Goal: Transaction & Acquisition: Obtain resource

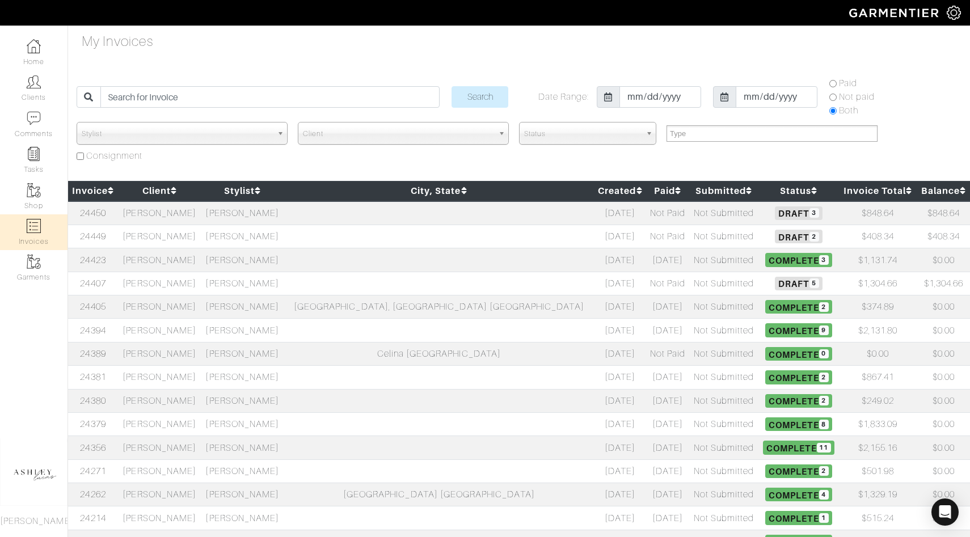
select select
click at [165, 222] on td "[PERSON_NAME]" at bounding box center [159, 213] width 83 height 24
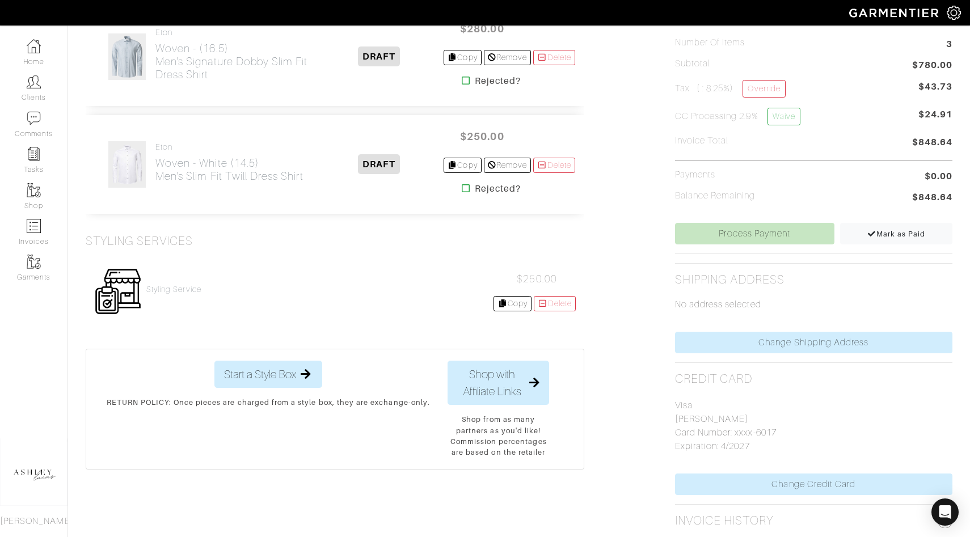
scroll to position [355, 0]
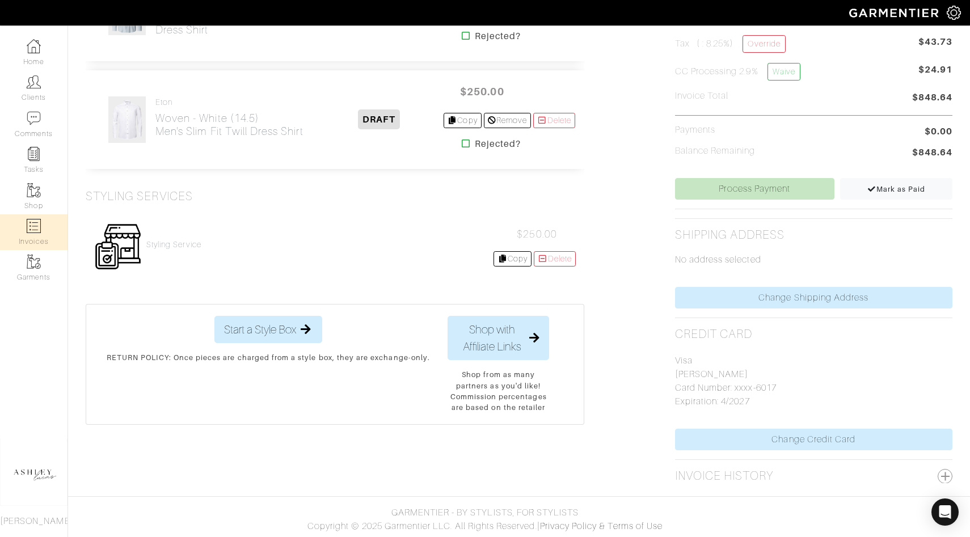
click at [28, 246] on link "Invoices" at bounding box center [34, 232] width 68 height 36
select select
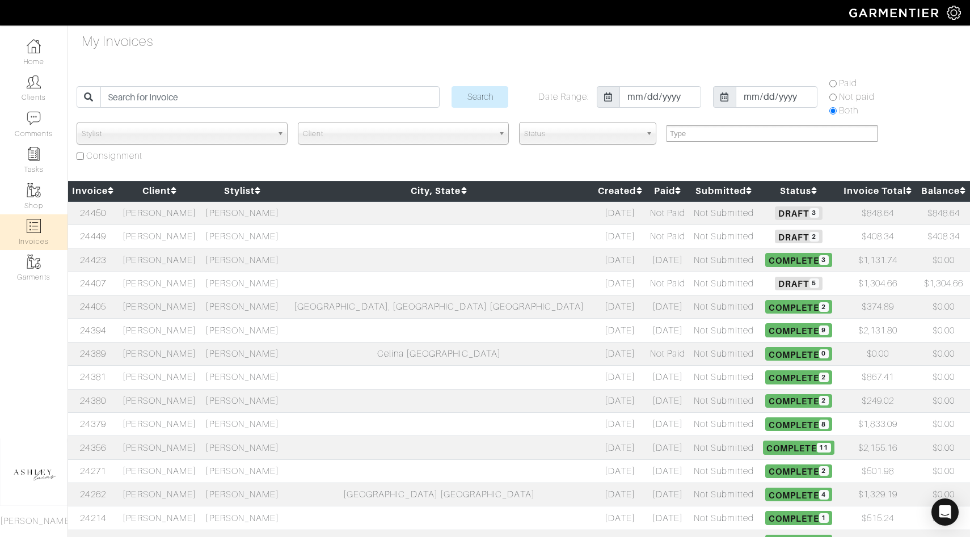
select select
click at [775, 217] on span "Draft 3" at bounding box center [798, 213] width 47 height 14
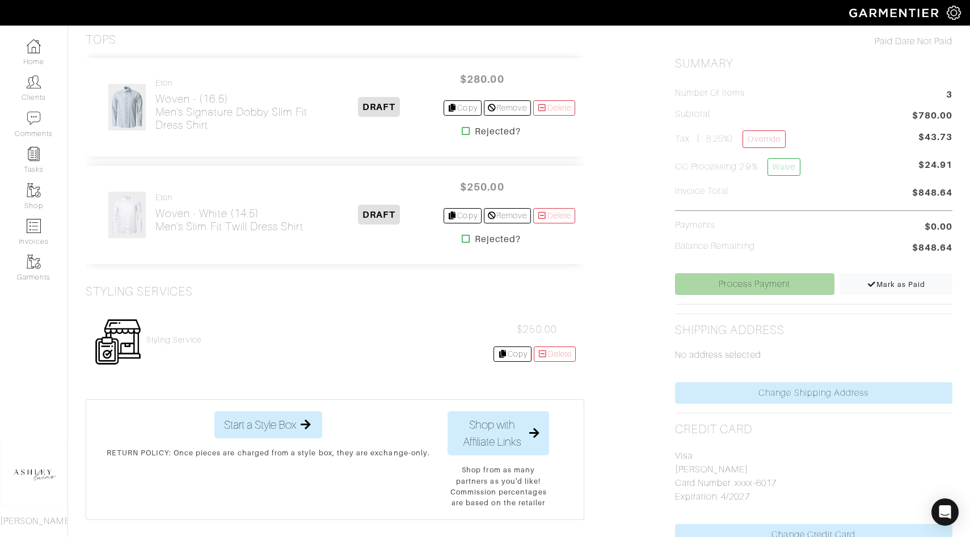
scroll to position [259, 0]
click at [733, 284] on link "Process Payment" at bounding box center [754, 286] width 159 height 22
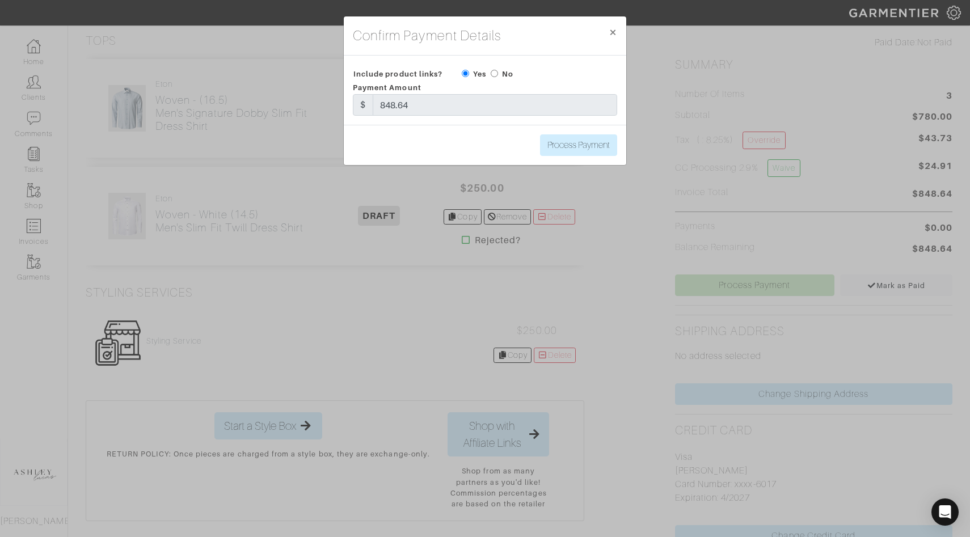
click at [492, 72] on input "radio" at bounding box center [494, 73] width 7 height 7
radio input "true"
click at [551, 145] on input "Process Payment" at bounding box center [578, 145] width 77 height 22
type input "Process Payment"
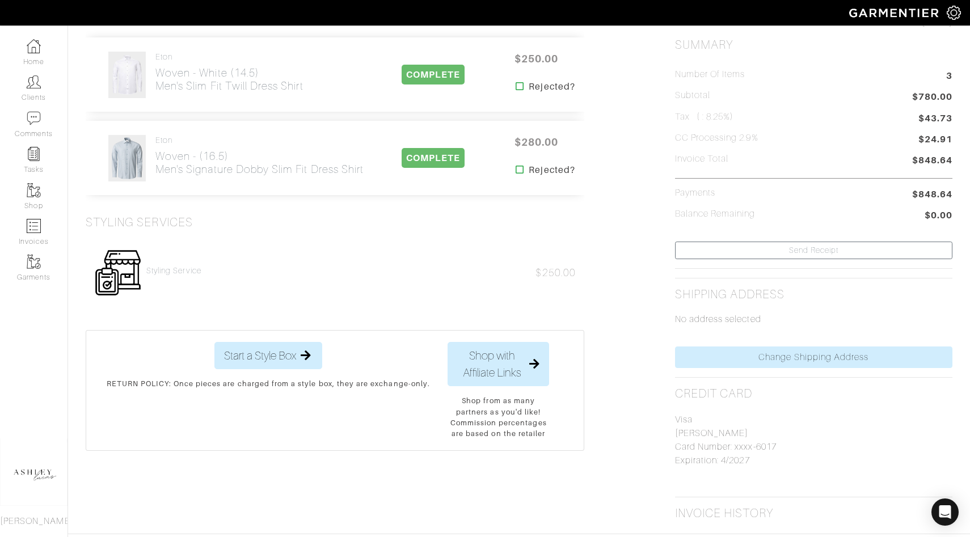
scroll to position [0, 0]
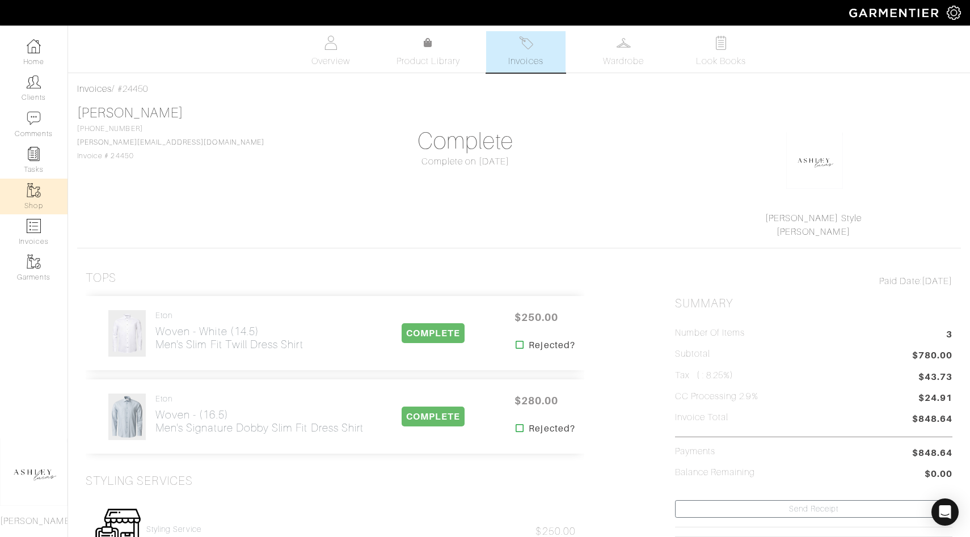
click at [46, 212] on link "Shop" at bounding box center [34, 197] width 68 height 36
click at [46, 226] on link "Invoices" at bounding box center [34, 232] width 68 height 36
select select
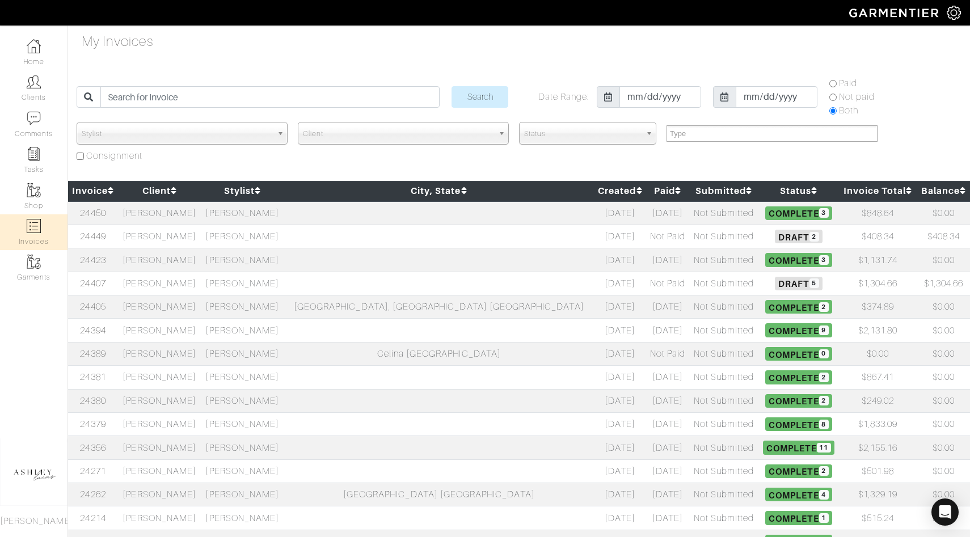
click at [775, 284] on span "Draft 5" at bounding box center [798, 284] width 47 height 14
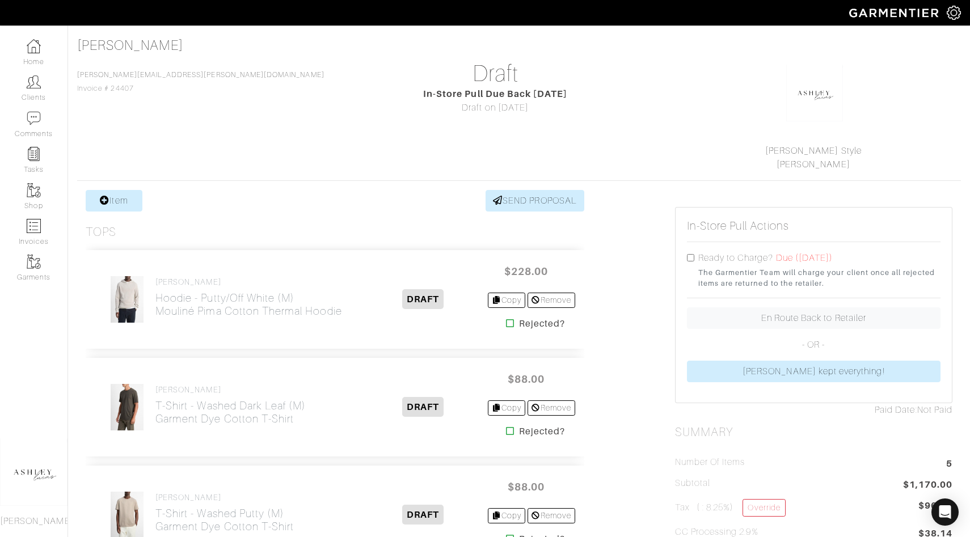
scroll to position [165, 0]
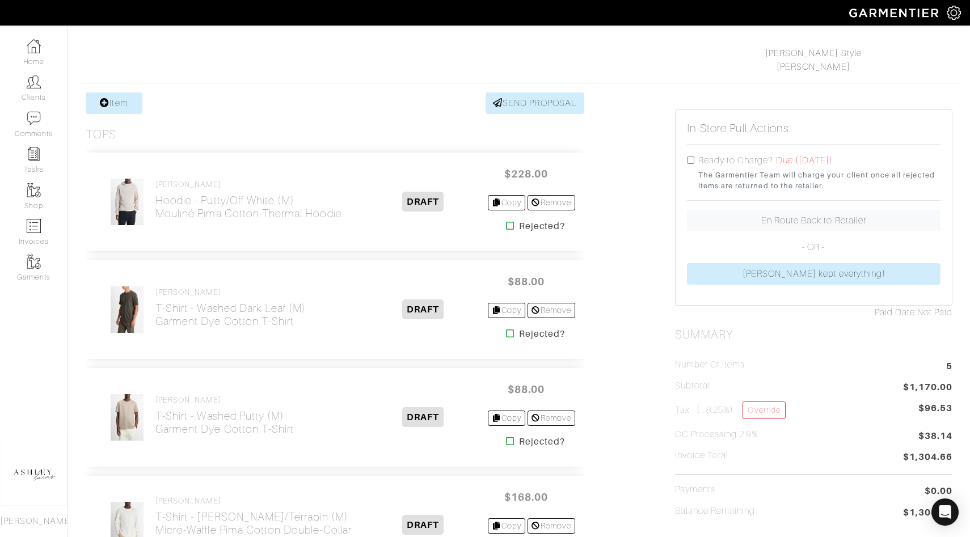
click at [508, 228] on icon at bounding box center [510, 225] width 9 height 9
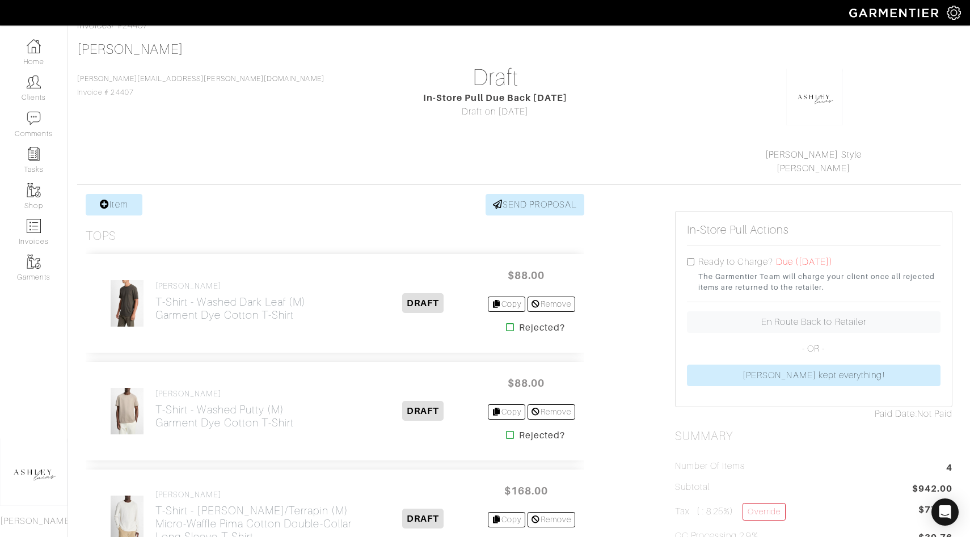
scroll to position [174, 0]
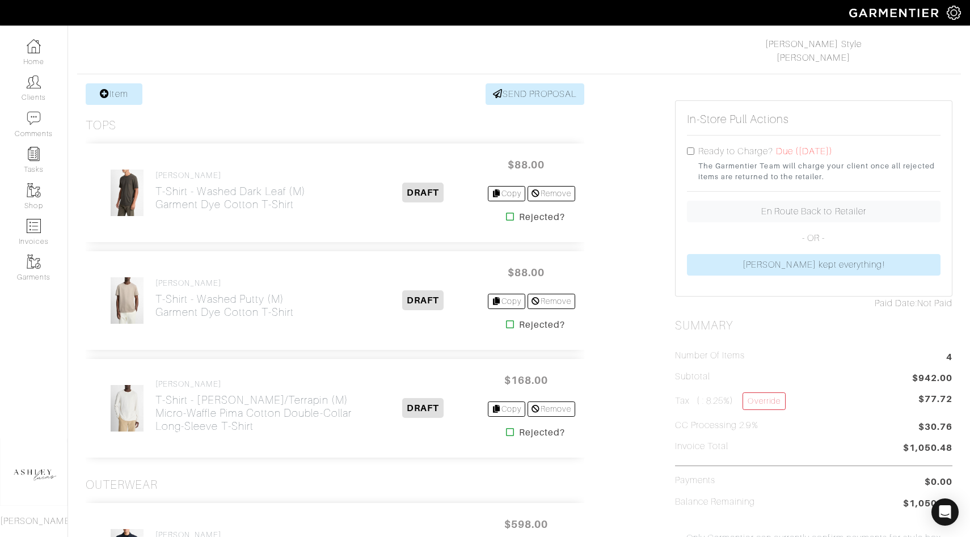
click at [506, 326] on icon at bounding box center [510, 324] width 9 height 9
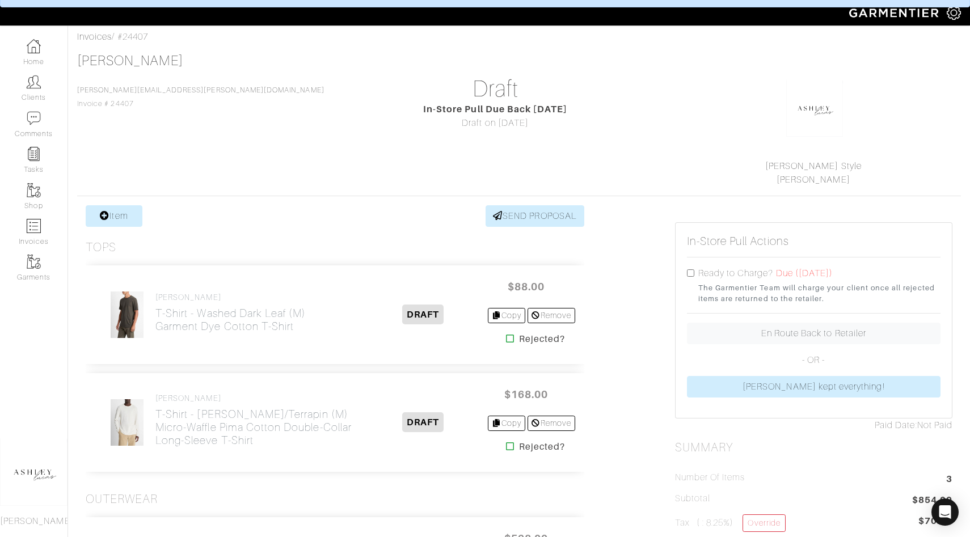
scroll to position [72, 0]
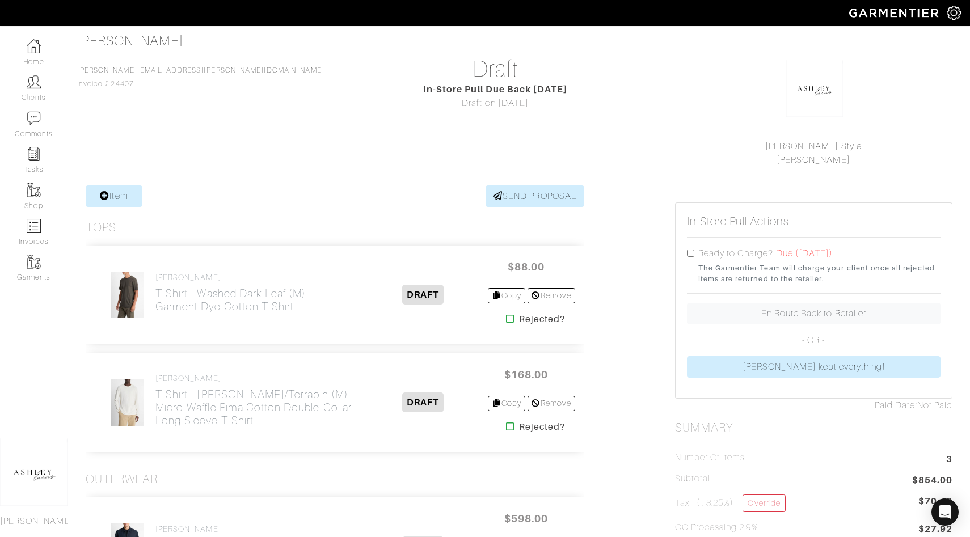
click at [506, 429] on icon at bounding box center [510, 426] width 9 height 9
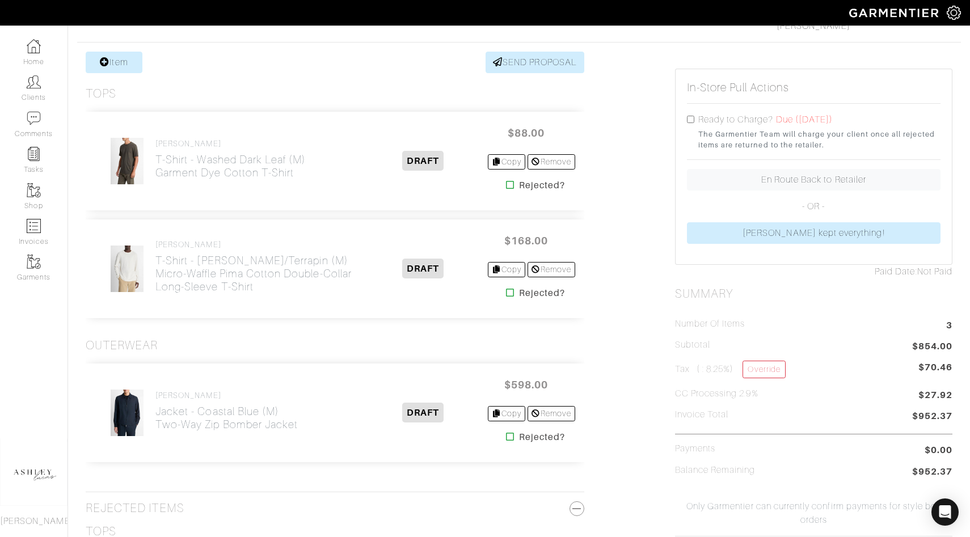
scroll to position [316, 0]
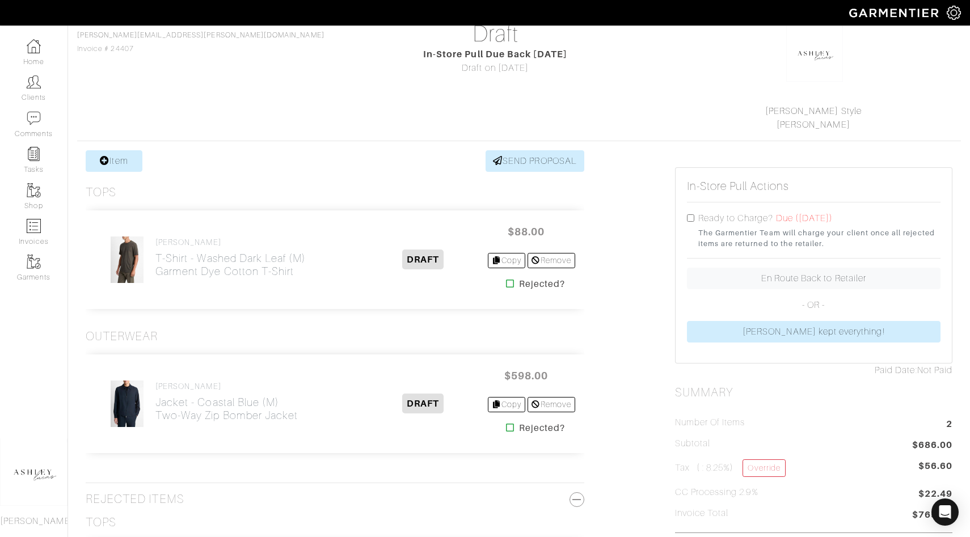
scroll to position [182, 0]
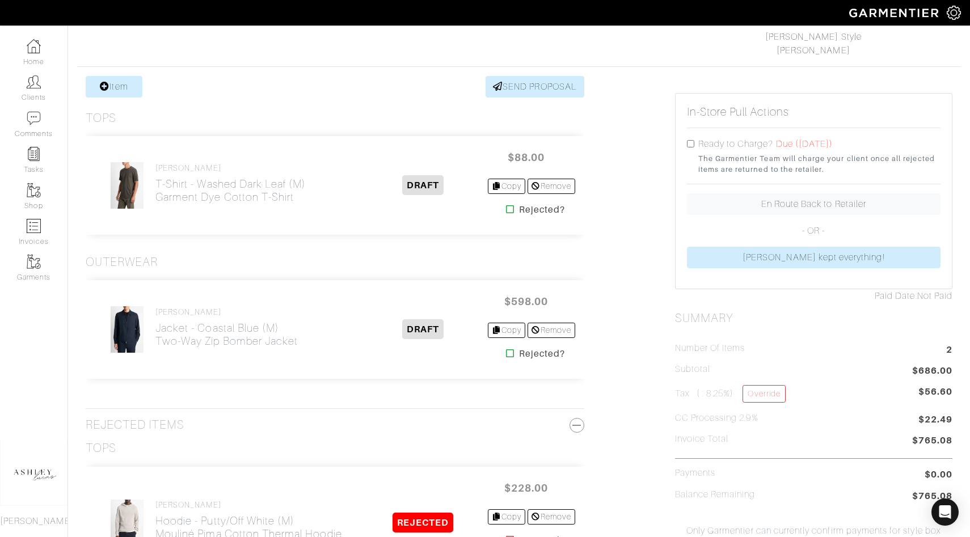
click at [506, 354] on icon at bounding box center [510, 353] width 9 height 9
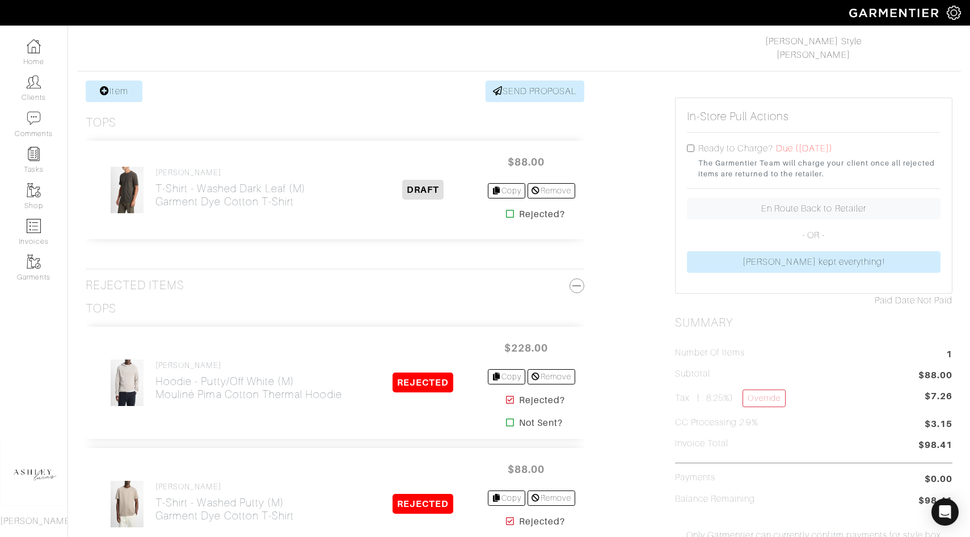
scroll to position [171, 0]
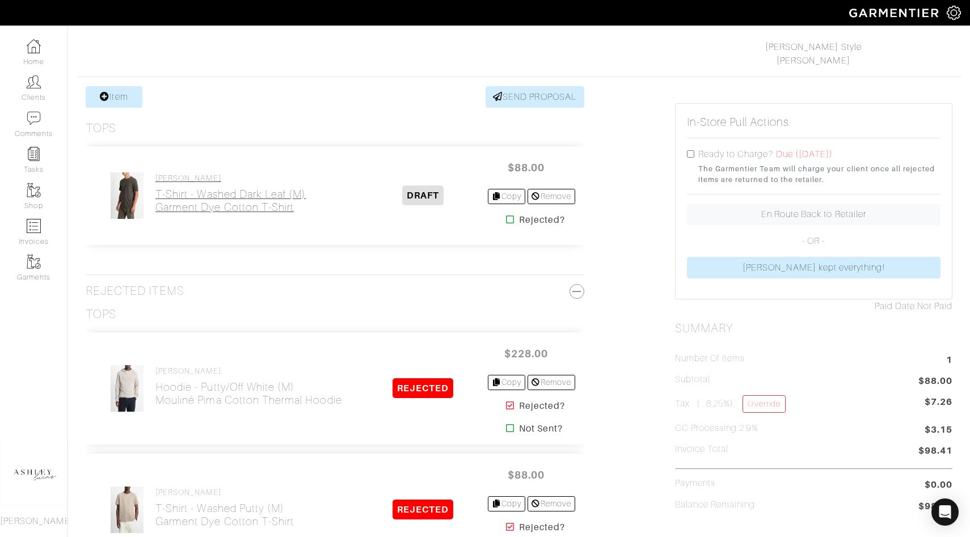
click at [287, 203] on h2 "T-Shirt - Washed Dark Leaf (M) Garment Dye Cotton T-Shirt" at bounding box center [230, 201] width 151 height 26
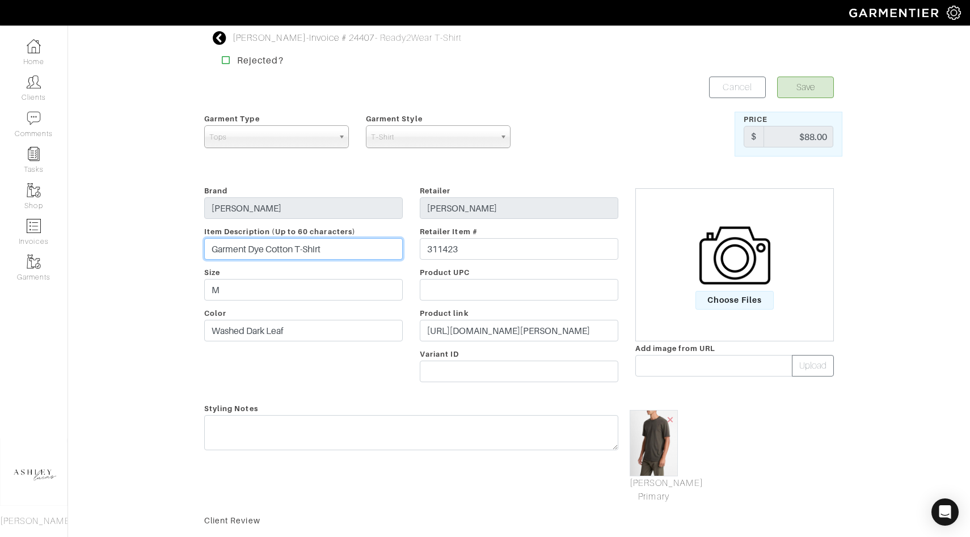
click at [321, 249] on input "Garment Dye Cotton T-Shirt" at bounding box center [303, 249] width 199 height 22
click at [729, 260] on img at bounding box center [734, 255] width 71 height 71
click at [0, 0] on input "Choose Files" at bounding box center [0, 0] width 0 height 0
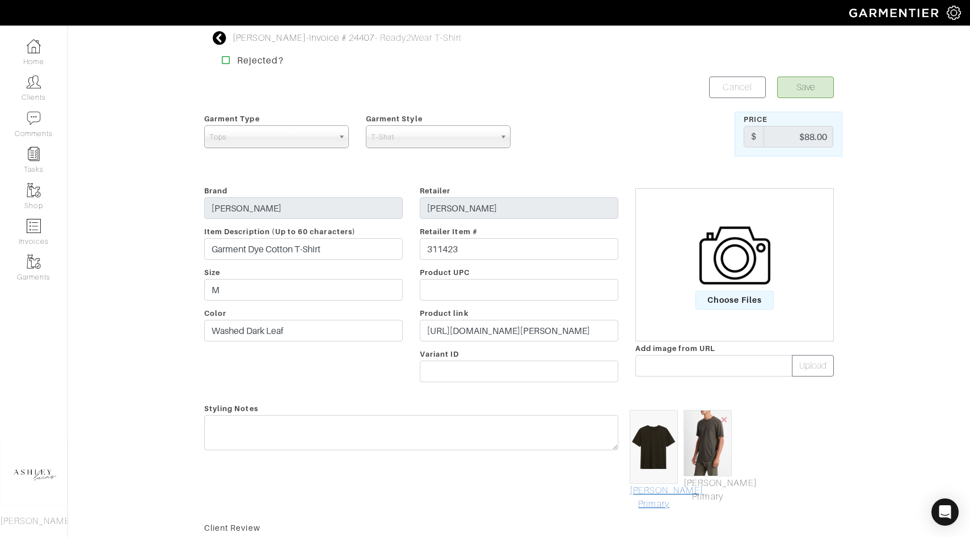
click at [670, 493] on link "Mark As Primary" at bounding box center [654, 497] width 48 height 27
click at [814, 78] on button "Save" at bounding box center [805, 88] width 57 height 22
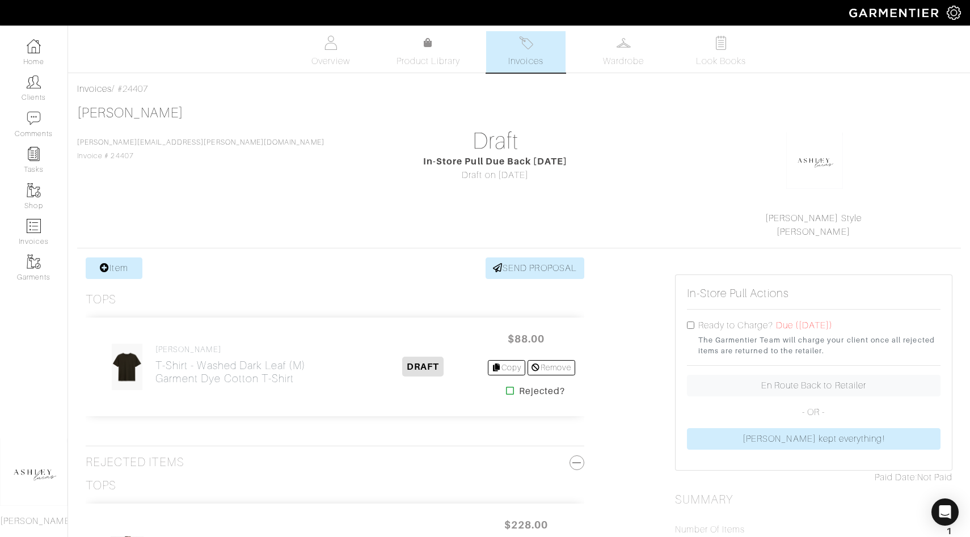
click at [528, 53] on link "Invoices" at bounding box center [525, 51] width 79 height 41
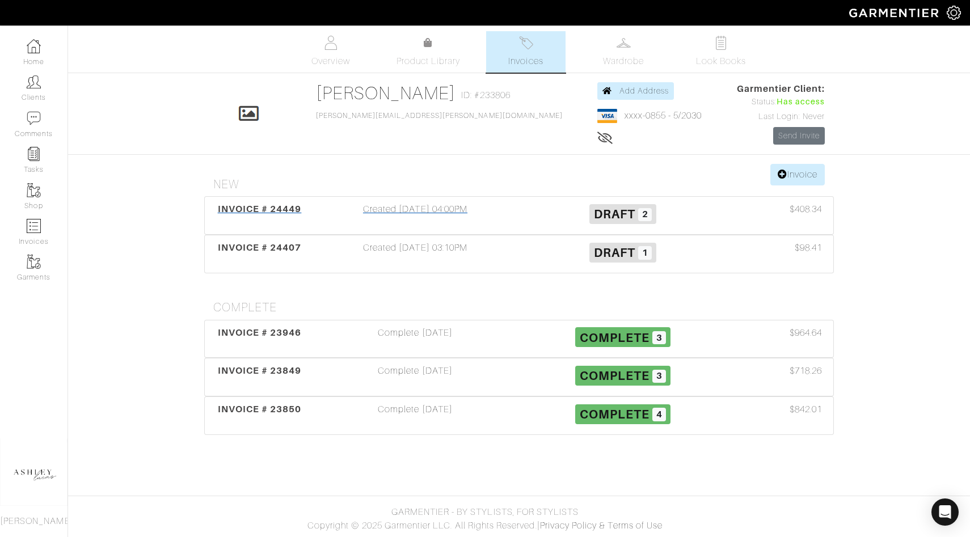
click at [602, 225] on div "Draft 2" at bounding box center [623, 216] width 208 height 26
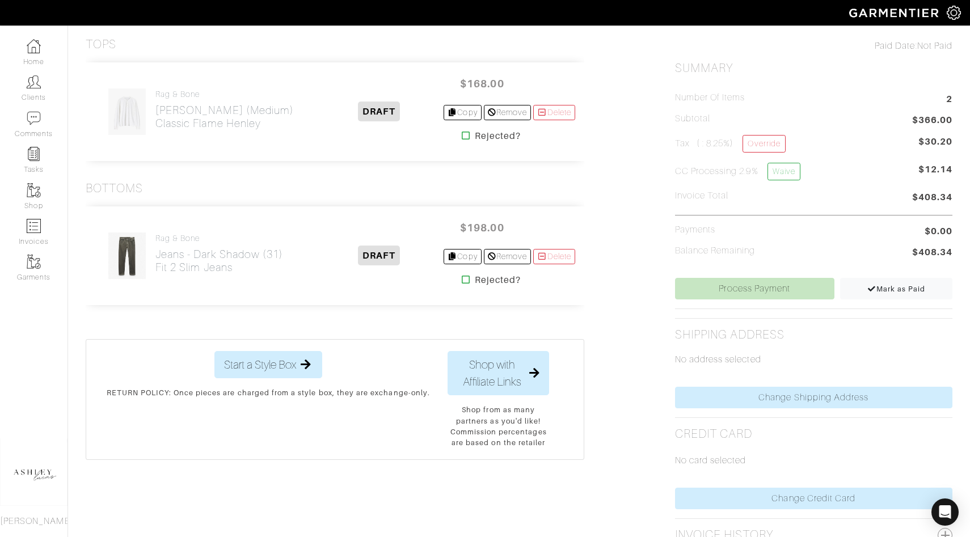
scroll to position [314, 0]
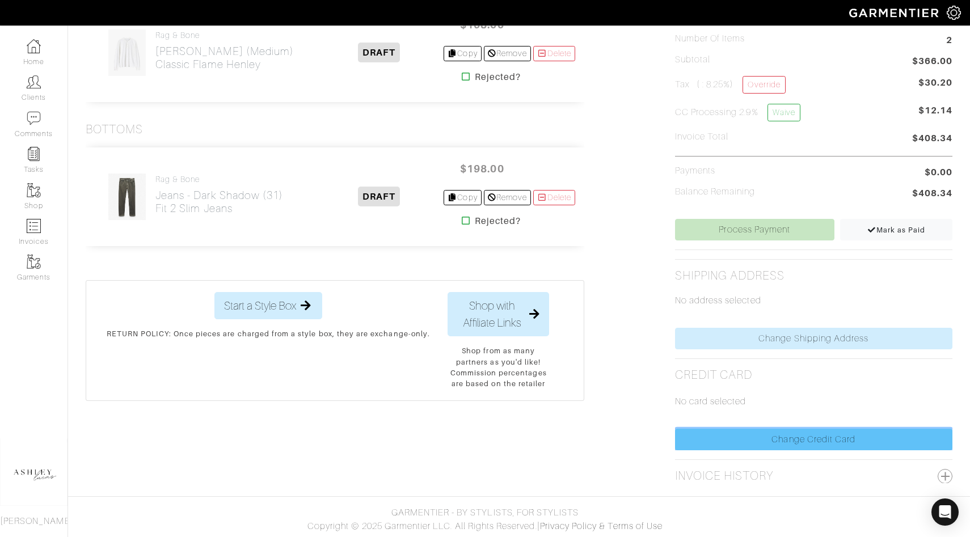
click at [698, 441] on link "Change Credit Card" at bounding box center [813, 440] width 277 height 22
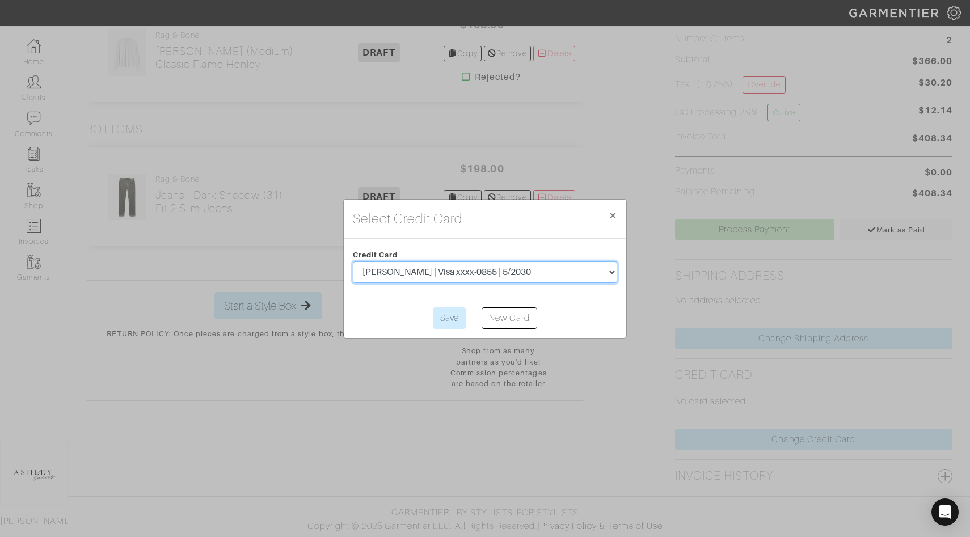
click at [533, 269] on select "[PERSON_NAME] | Visa xxxx-0855 | 5/2030" at bounding box center [485, 273] width 264 height 22
click at [450, 318] on input "Save" at bounding box center [449, 318] width 33 height 22
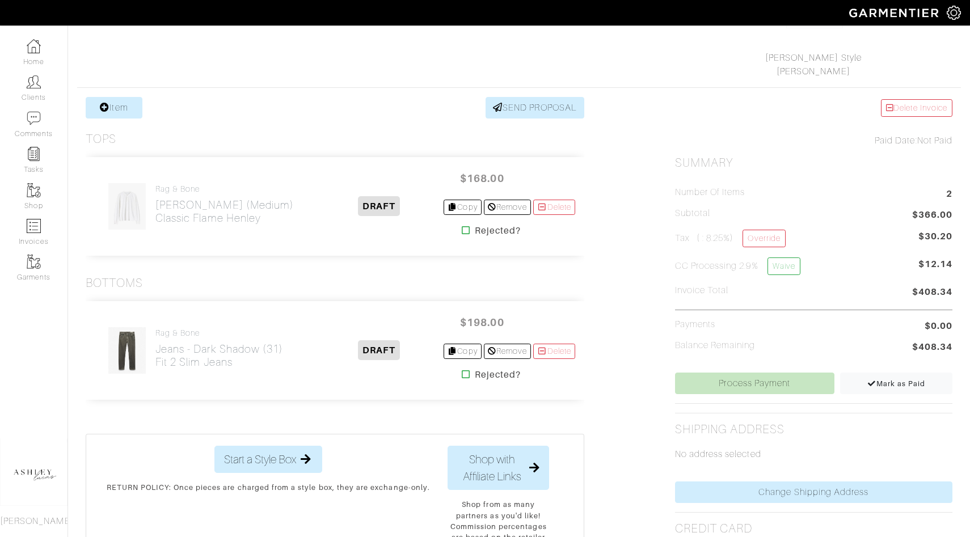
scroll to position [286, 0]
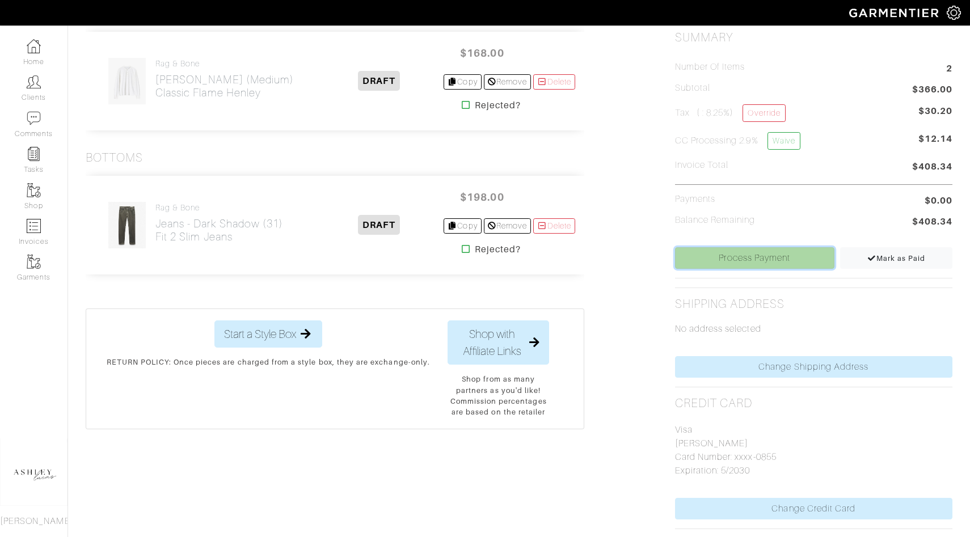
click at [741, 249] on link "Process Payment" at bounding box center [754, 258] width 159 height 22
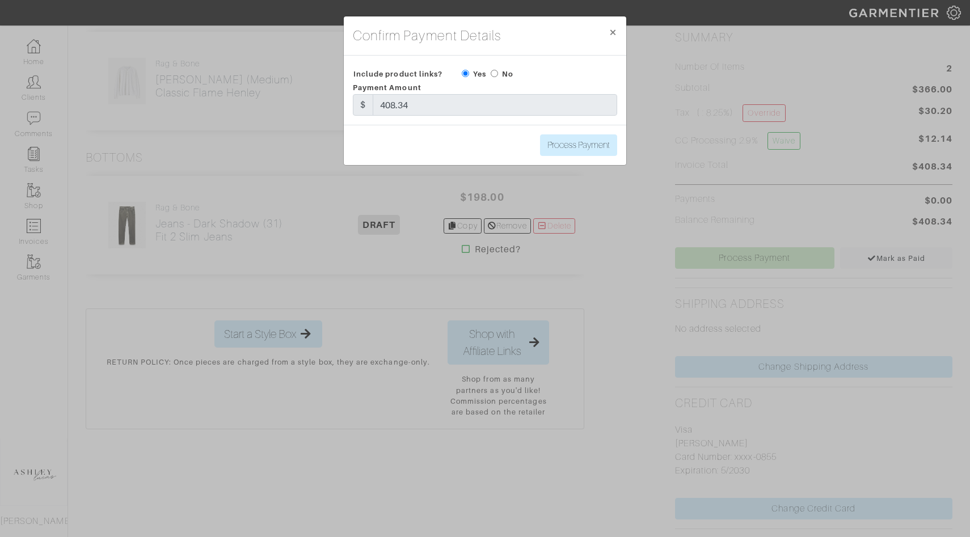
click at [496, 73] on input "radio" at bounding box center [494, 73] width 7 height 7
radio input "true"
click at [569, 135] on input "Process Payment" at bounding box center [578, 145] width 77 height 22
type input "Process Payment"
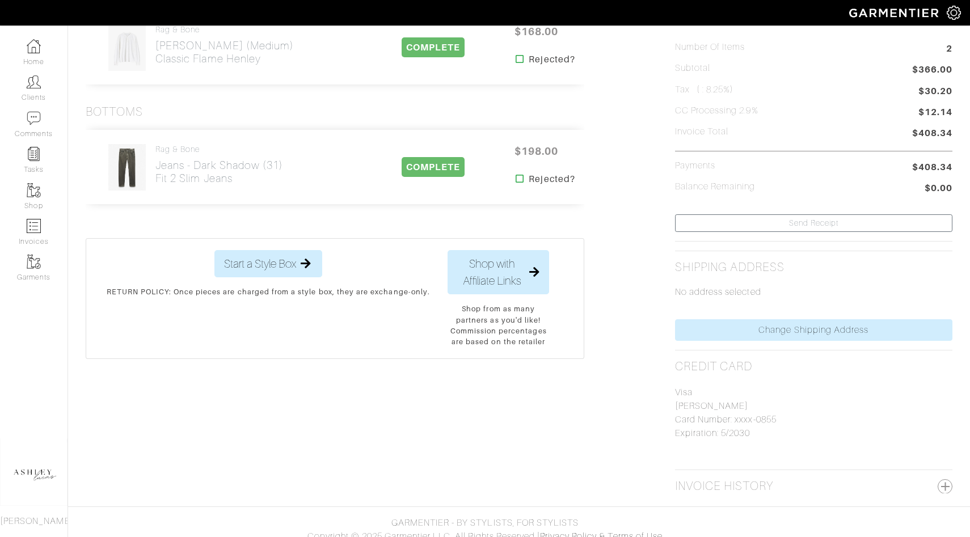
scroll to position [0, 0]
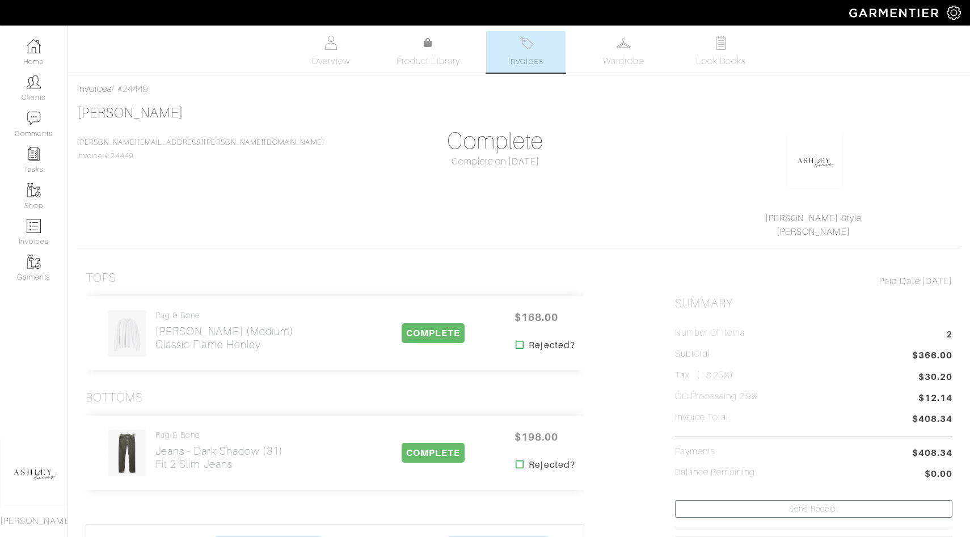
click at [555, 48] on link "Invoices" at bounding box center [525, 51] width 79 height 41
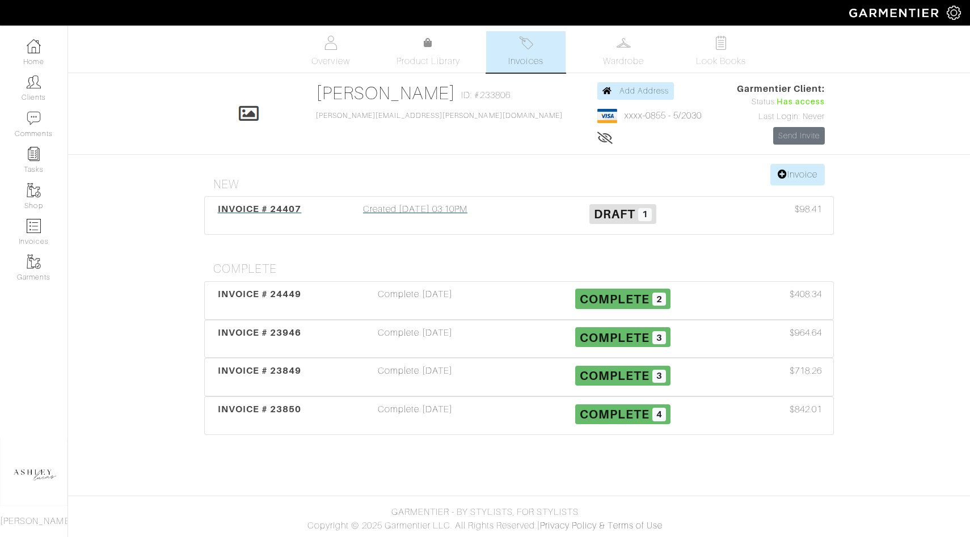
click at [621, 212] on span "Draft" at bounding box center [614, 214] width 41 height 14
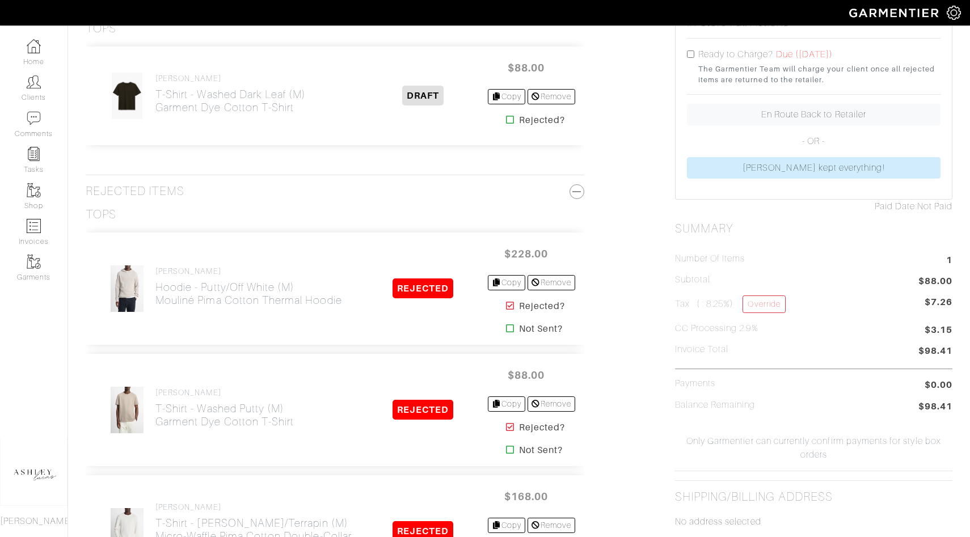
scroll to position [96, 0]
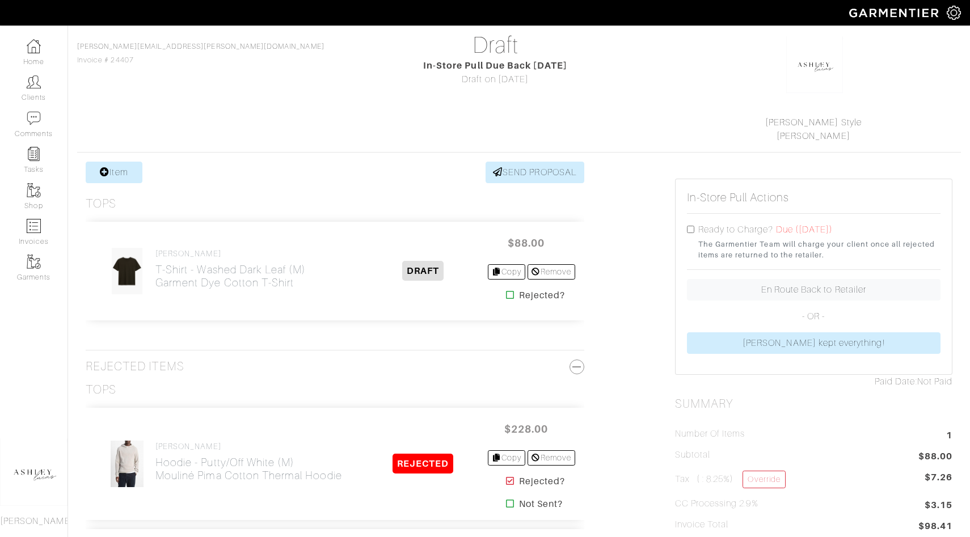
click at [692, 229] on input "checkbox" at bounding box center [690, 229] width 7 height 7
checkbox input "true"
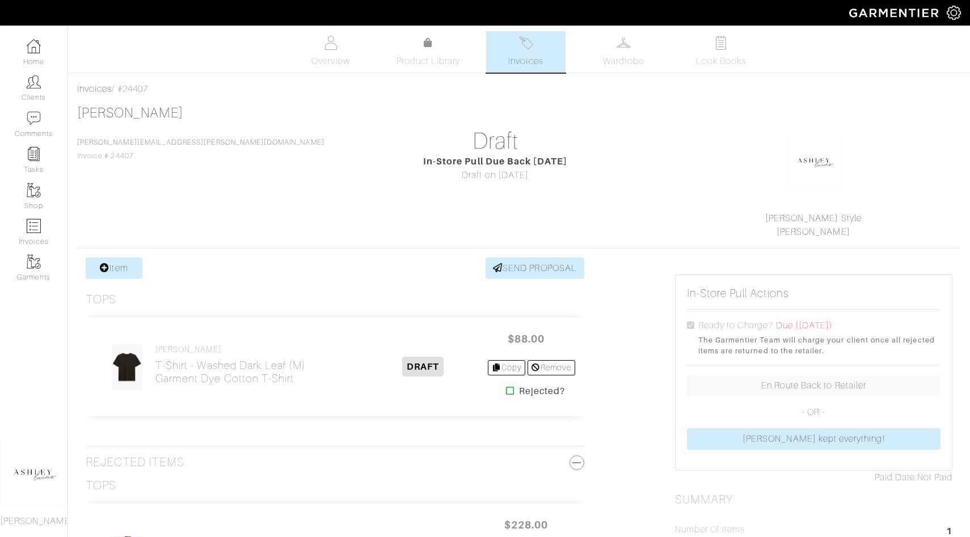
click at [25, 222] on link "Invoices" at bounding box center [34, 232] width 68 height 36
select select
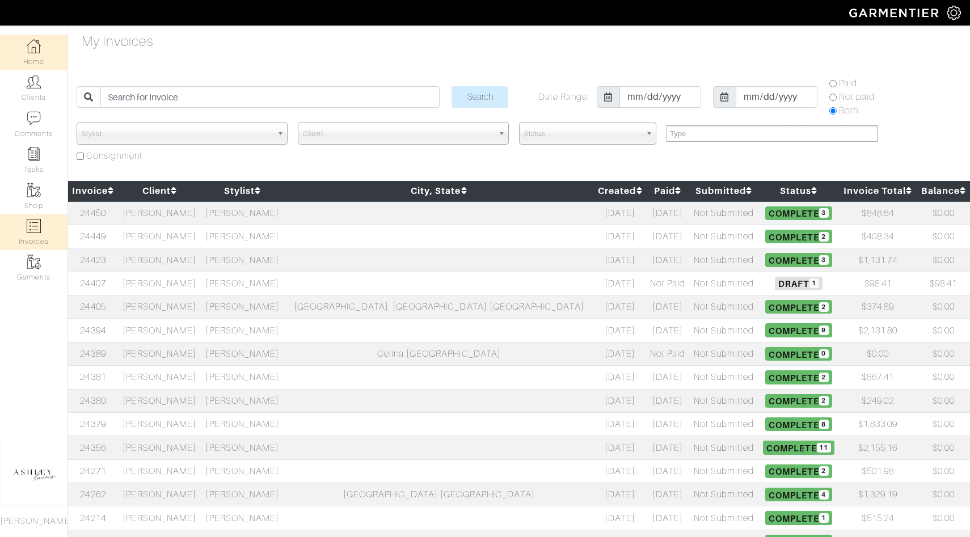
click at [41, 47] on link "Home" at bounding box center [34, 53] width 68 height 36
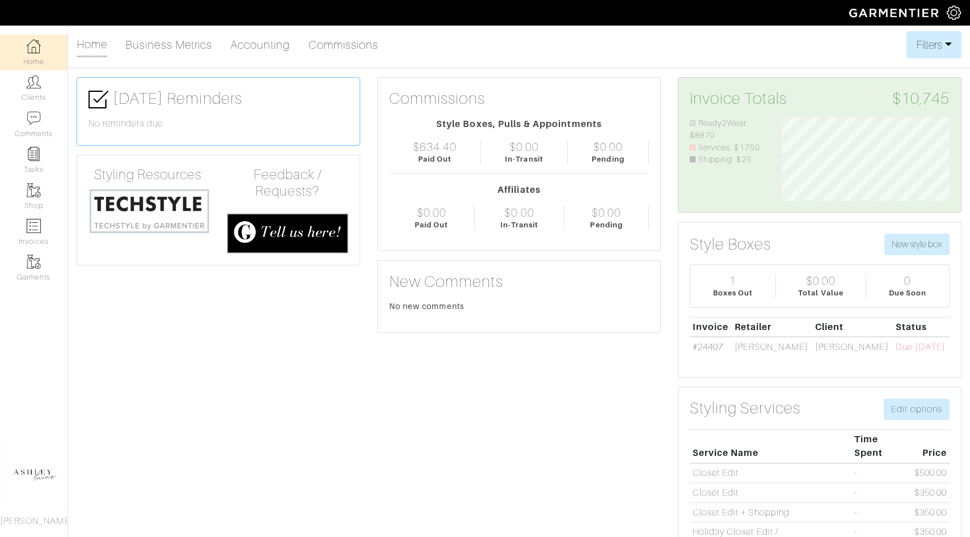
scroll to position [83, 184]
click at [47, 220] on link "Invoices" at bounding box center [34, 232] width 68 height 36
select select
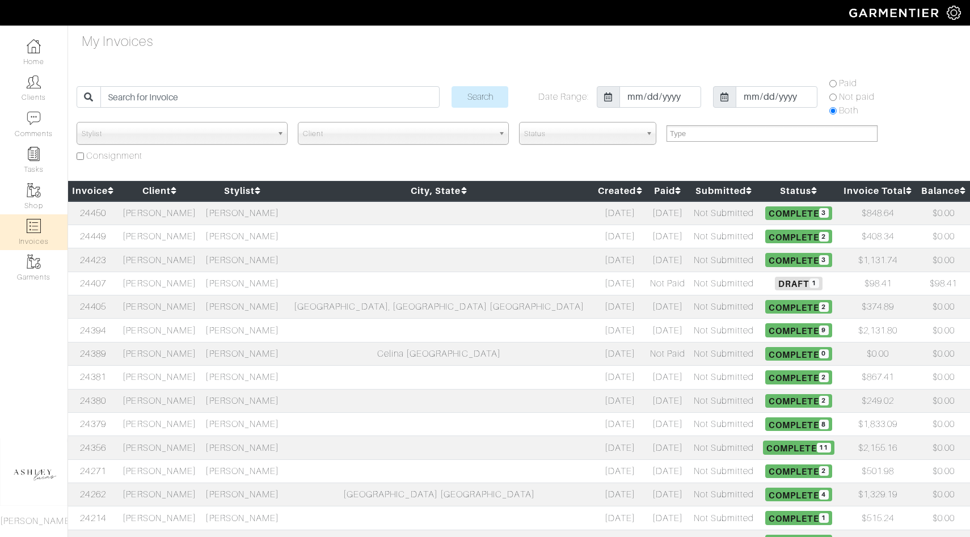
select select
click at [47, 53] on link "Home" at bounding box center [34, 53] width 68 height 36
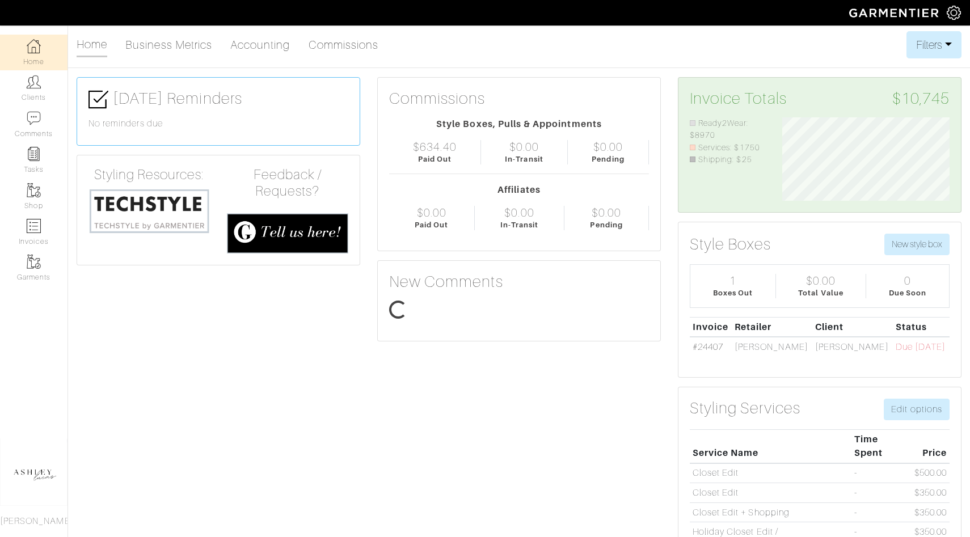
scroll to position [83, 184]
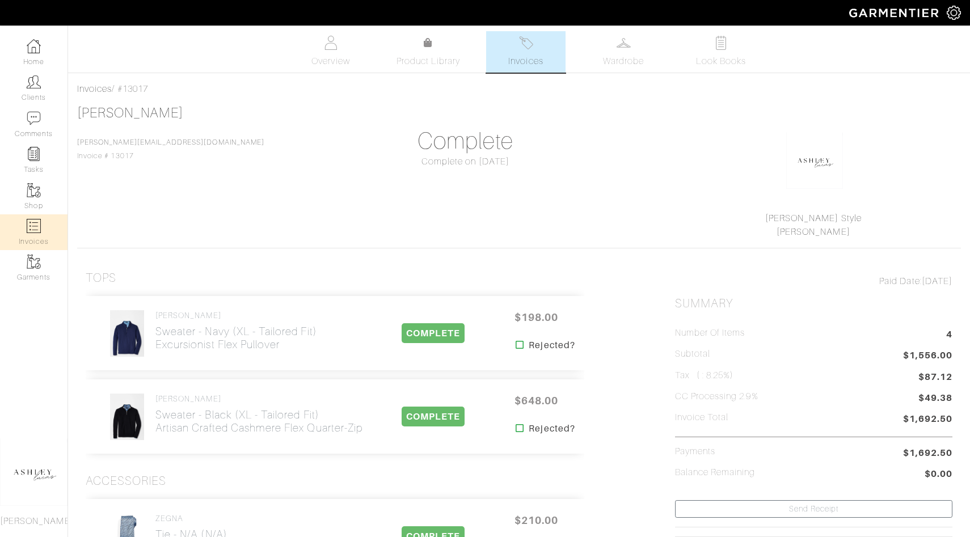
click at [32, 234] on link "Invoices" at bounding box center [34, 232] width 68 height 36
select select
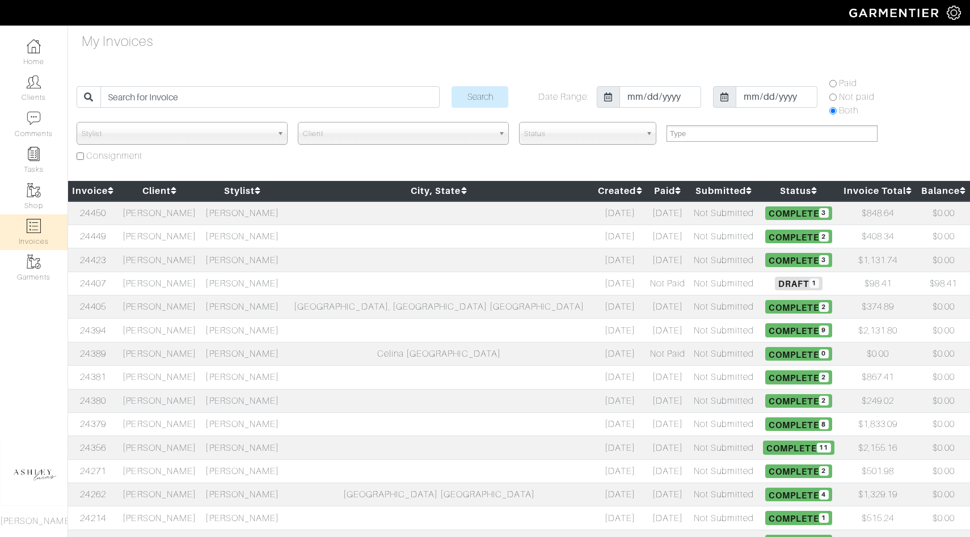
click at [284, 232] on td "[PERSON_NAME]" at bounding box center [242, 236] width 83 height 23
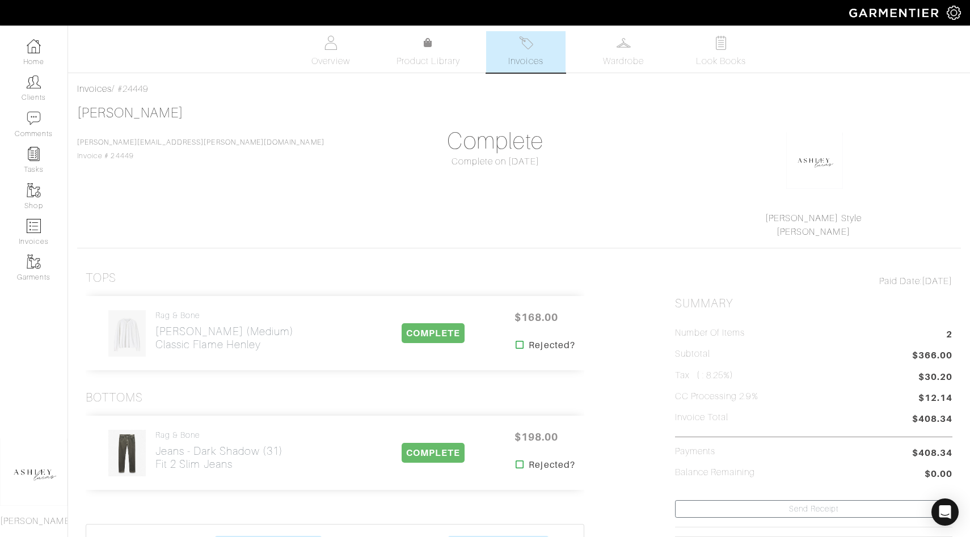
click at [491, 61] on link "Invoices" at bounding box center [525, 51] width 79 height 41
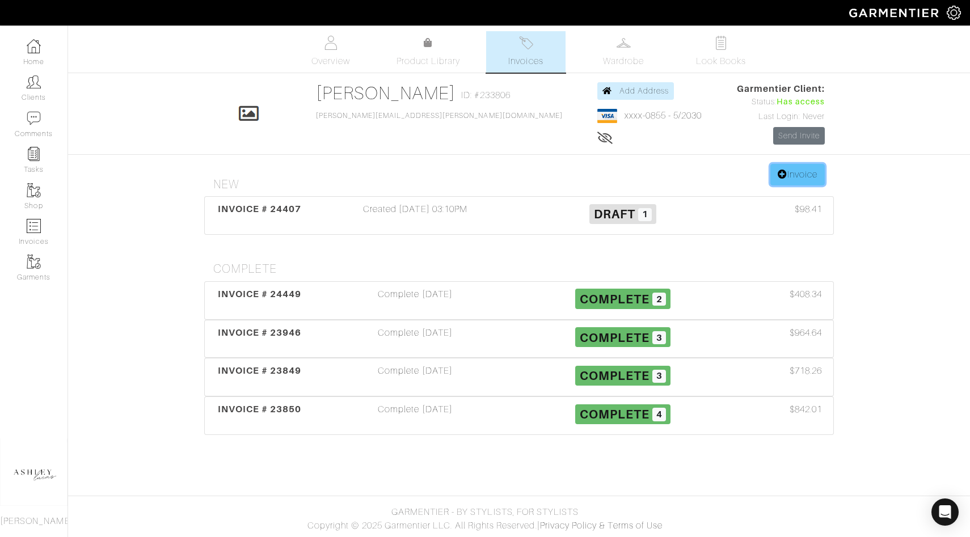
click at [784, 169] on link "Invoice" at bounding box center [797, 175] width 54 height 22
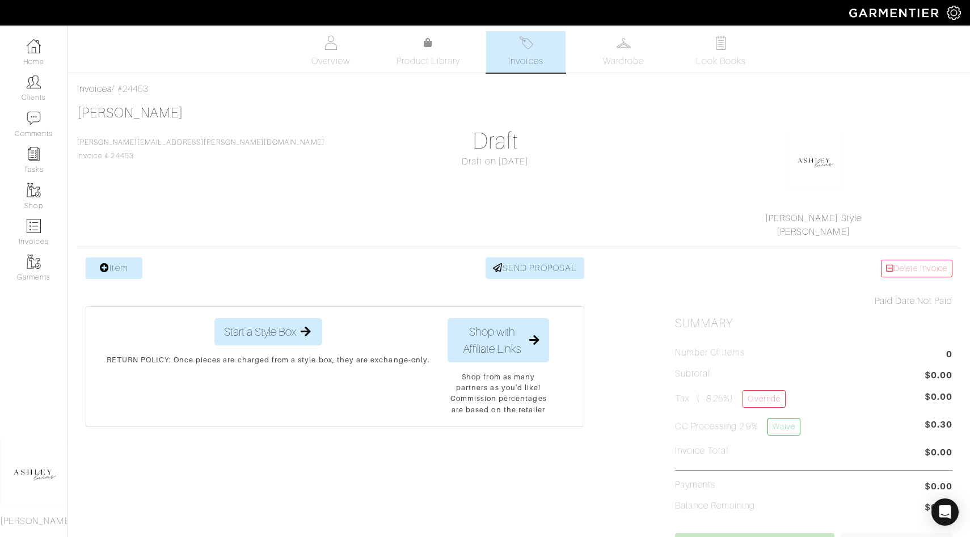
drag, startPoint x: 159, startPoint y: 91, endPoint x: 120, endPoint y: 90, distance: 38.6
click at [120, 90] on div "Invoices / #24453" at bounding box center [519, 89] width 884 height 14
copy div "#24453"
click at [30, 195] on img at bounding box center [34, 190] width 14 height 14
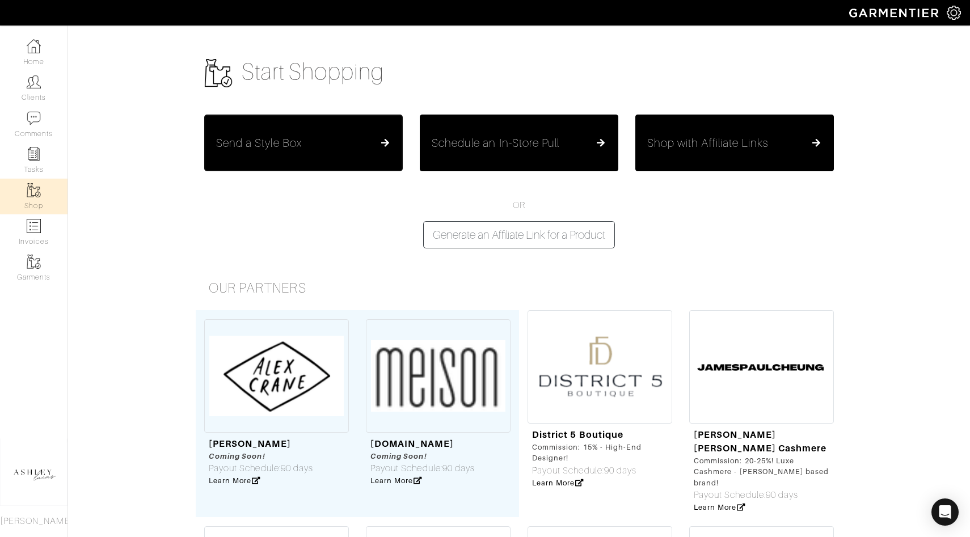
click at [243, 149] on h5 "Send a Style Box" at bounding box center [259, 143] width 86 height 14
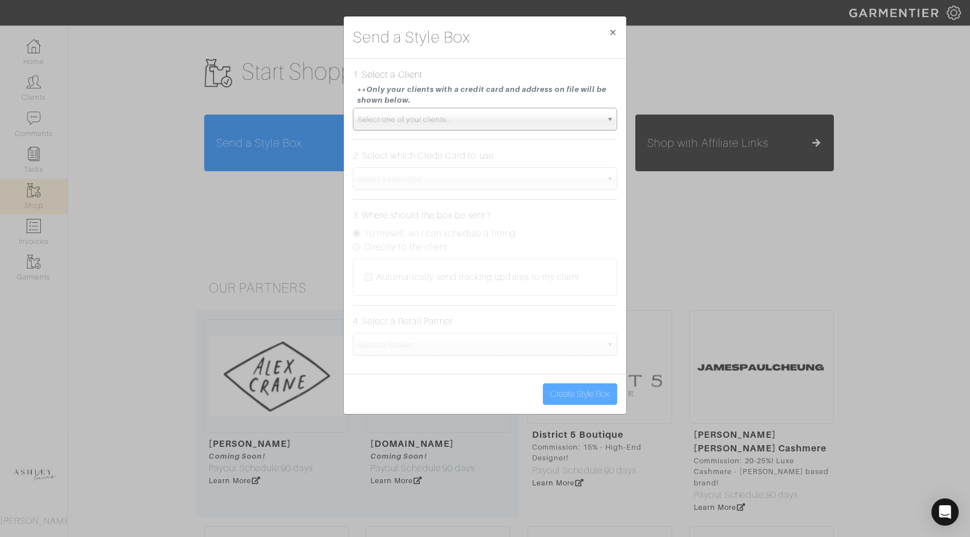
click at [390, 119] on span "Select one of your clients..." at bounding box center [480, 119] width 244 height 23
click at [157, 180] on div "Send a Style Box × 1. Select a Client **Only your clients with a credit card an…" at bounding box center [485, 268] width 970 height 537
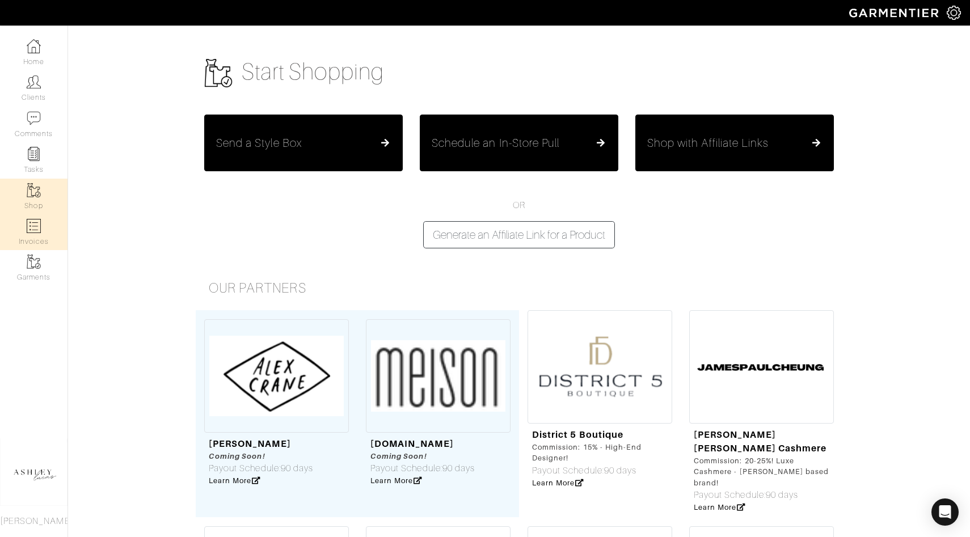
click at [41, 238] on link "Invoices" at bounding box center [34, 232] width 68 height 36
select select
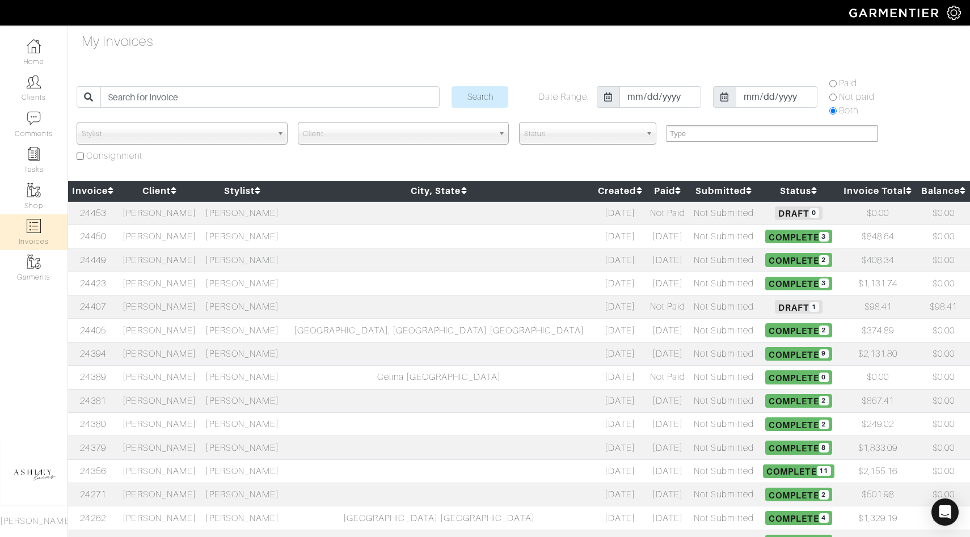
click at [186, 213] on td "[PERSON_NAME]" at bounding box center [159, 213] width 83 height 24
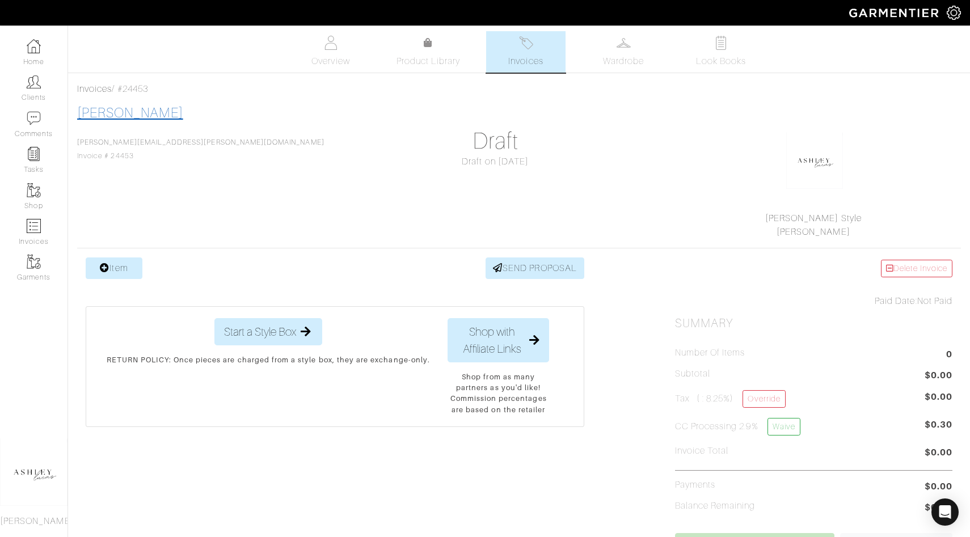
click at [120, 111] on link "[PERSON_NAME]" at bounding box center [130, 113] width 106 height 15
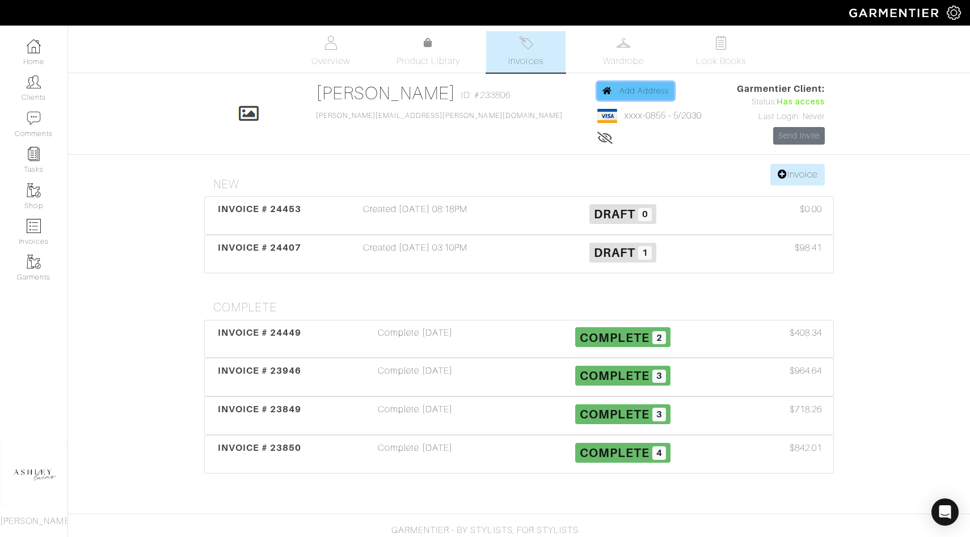
click at [619, 94] on span "Add Address" at bounding box center [644, 90] width 50 height 9
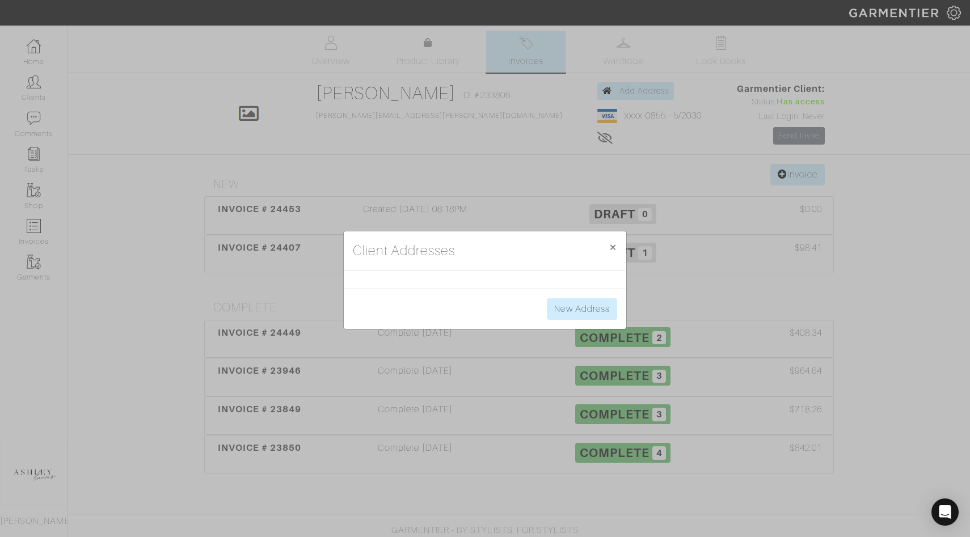
click at [377, 280] on div at bounding box center [485, 280] width 283 height 18
click at [571, 304] on link "New Address" at bounding box center [582, 309] width 70 height 22
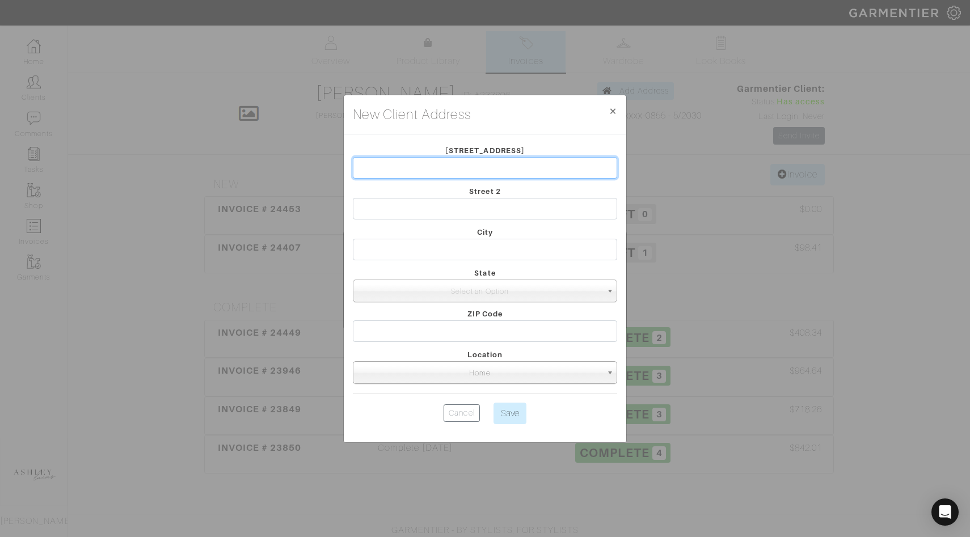
click at [430, 160] on input "text" at bounding box center [485, 168] width 264 height 22
type input "[STREET_ADDRESS][PERSON_NAME]"
type input "Dallas TX"
select select "44"
type input "75214"
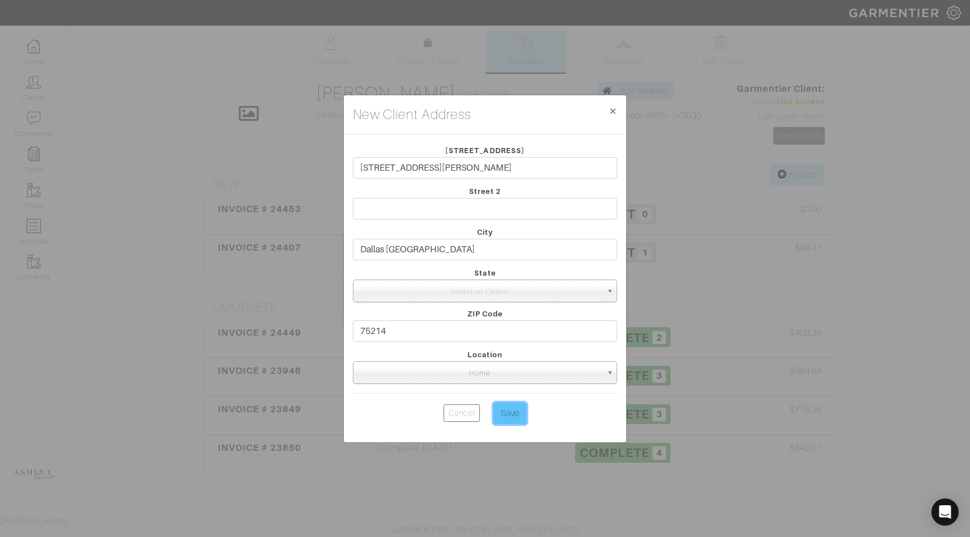
click at [516, 412] on input "Save" at bounding box center [510, 414] width 33 height 22
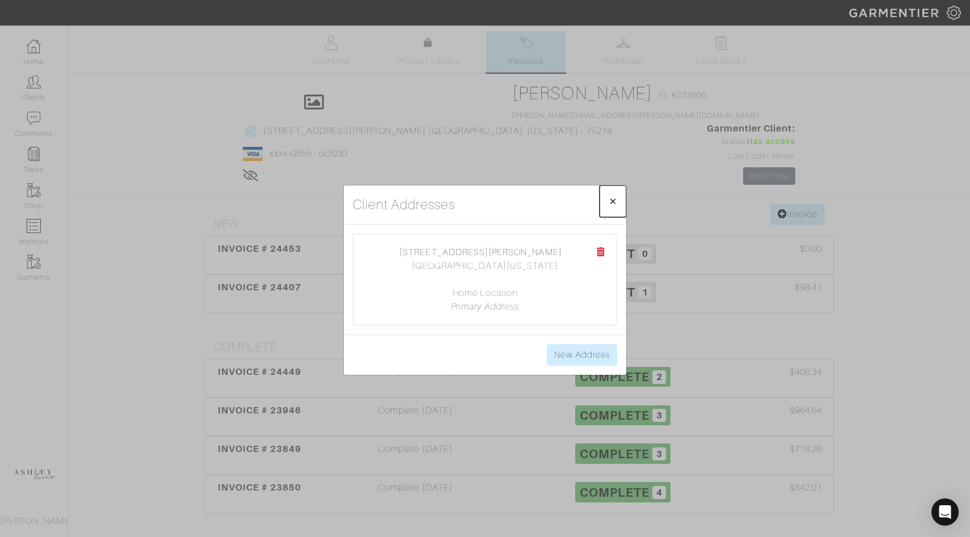
click at [613, 202] on span "×" at bounding box center [613, 200] width 9 height 15
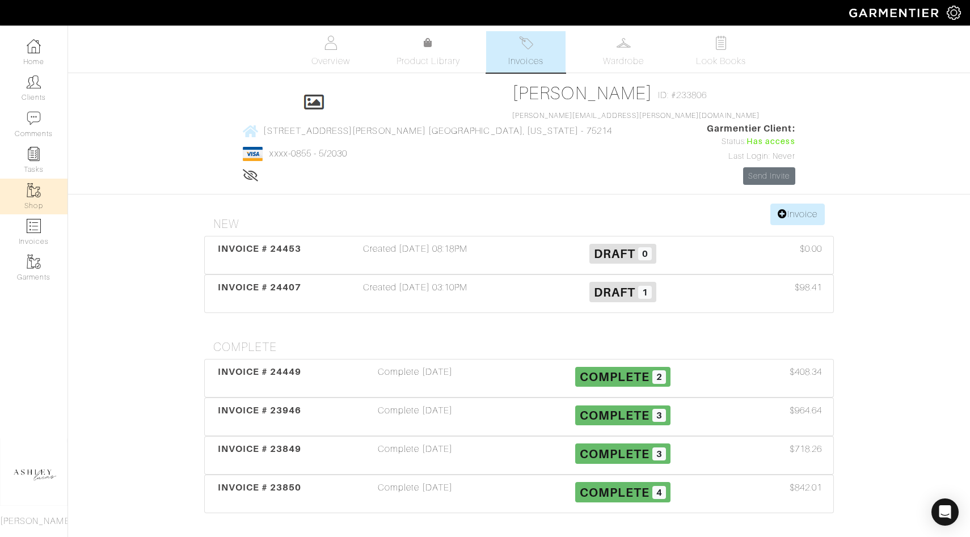
click at [49, 197] on link "Shop" at bounding box center [34, 197] width 68 height 36
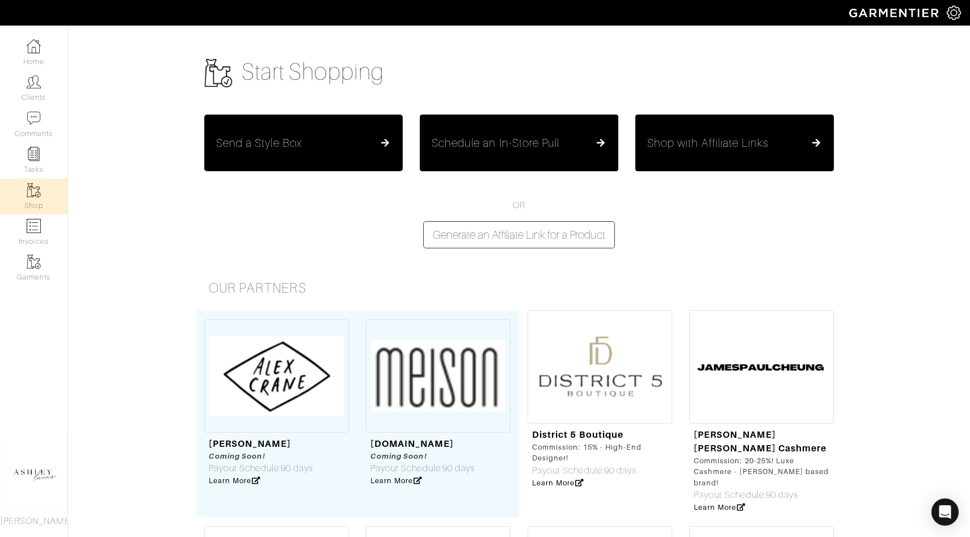
click at [326, 146] on div "Send a Style Box" at bounding box center [303, 143] width 175 height 14
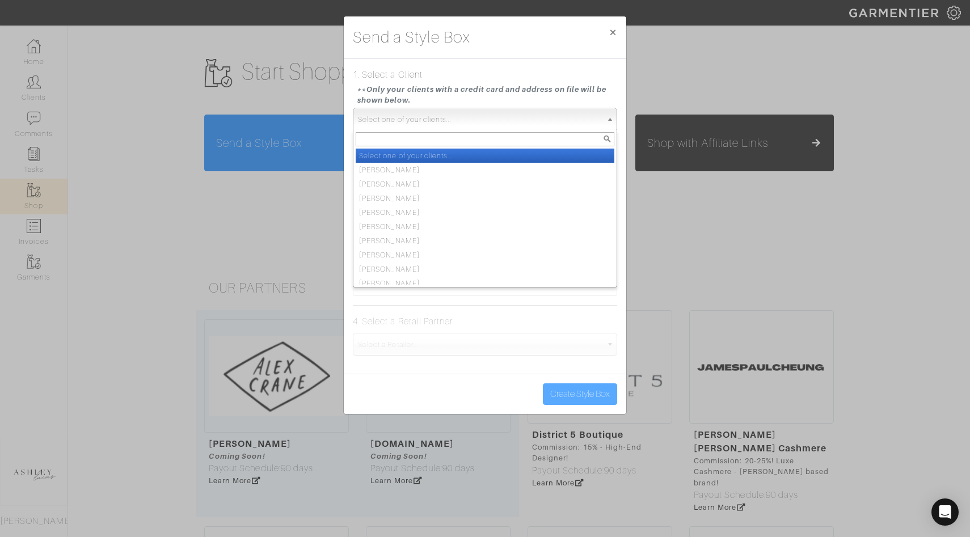
click at [424, 125] on span "Select one of your clients..." at bounding box center [480, 119] width 244 height 23
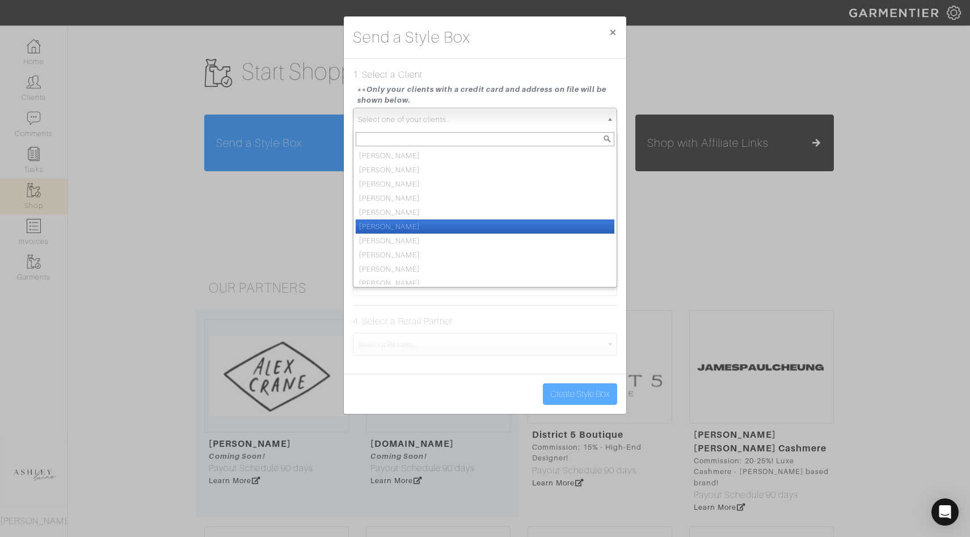
scroll to position [502, 0]
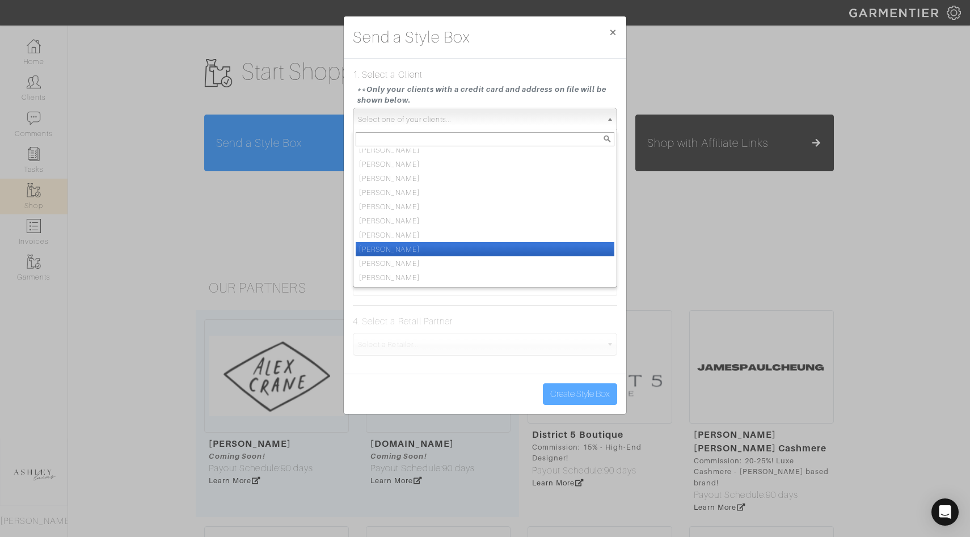
click at [394, 246] on li "[PERSON_NAME]" at bounding box center [485, 249] width 259 height 14
select select "blake-zale"
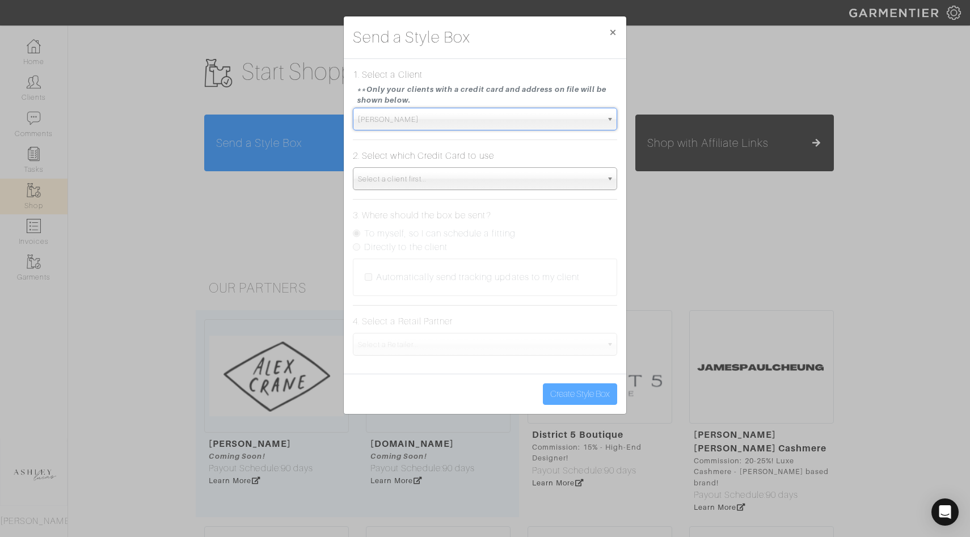
click at [402, 177] on span "Select a client first..." at bounding box center [480, 179] width 244 height 23
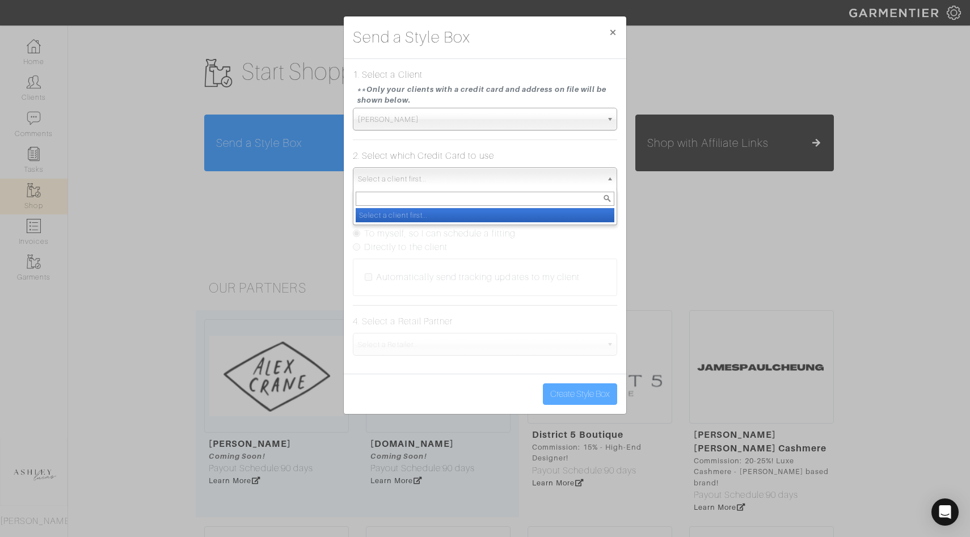
click at [406, 214] on li "Select a client first..." at bounding box center [485, 215] width 259 height 14
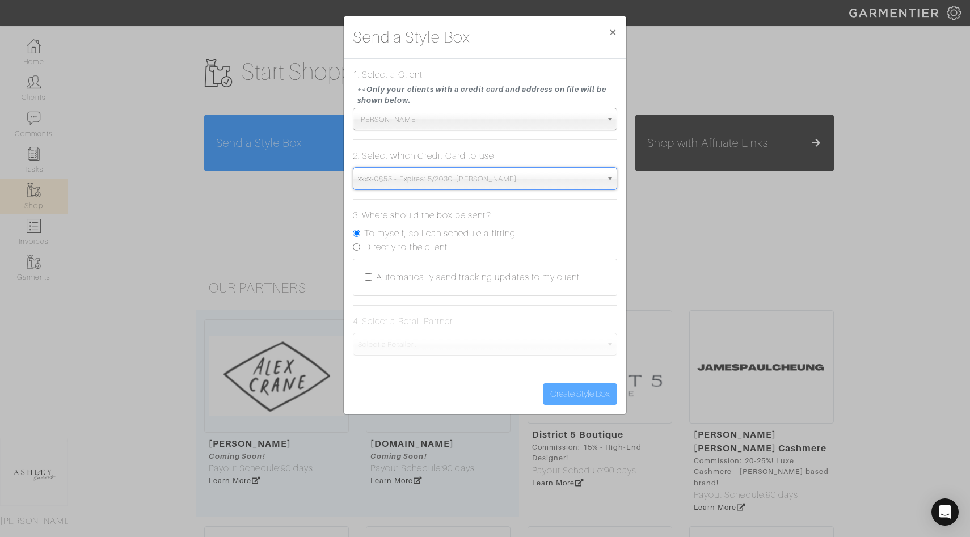
click at [408, 108] on span "[PERSON_NAME]" at bounding box center [480, 119] width 244 height 23
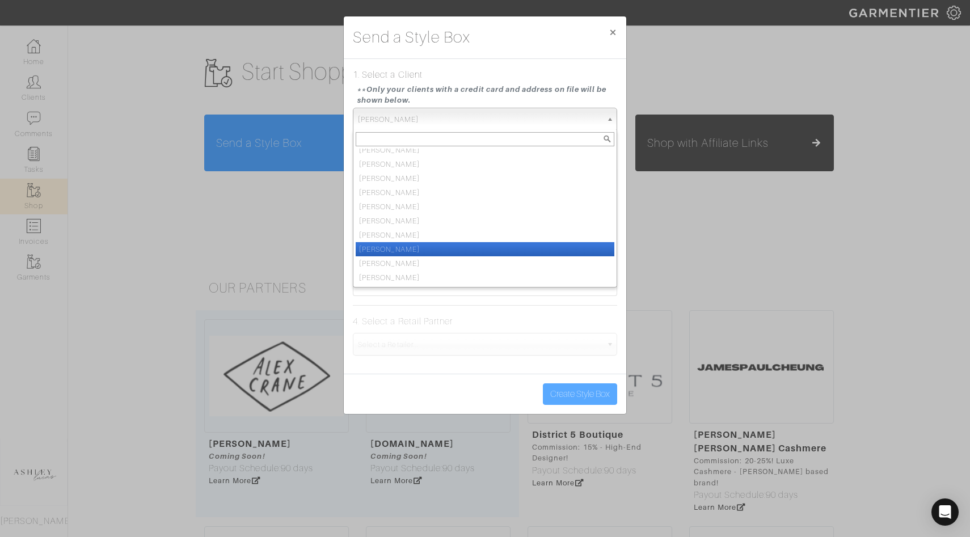
click at [392, 247] on li "[PERSON_NAME]" at bounding box center [485, 249] width 259 height 14
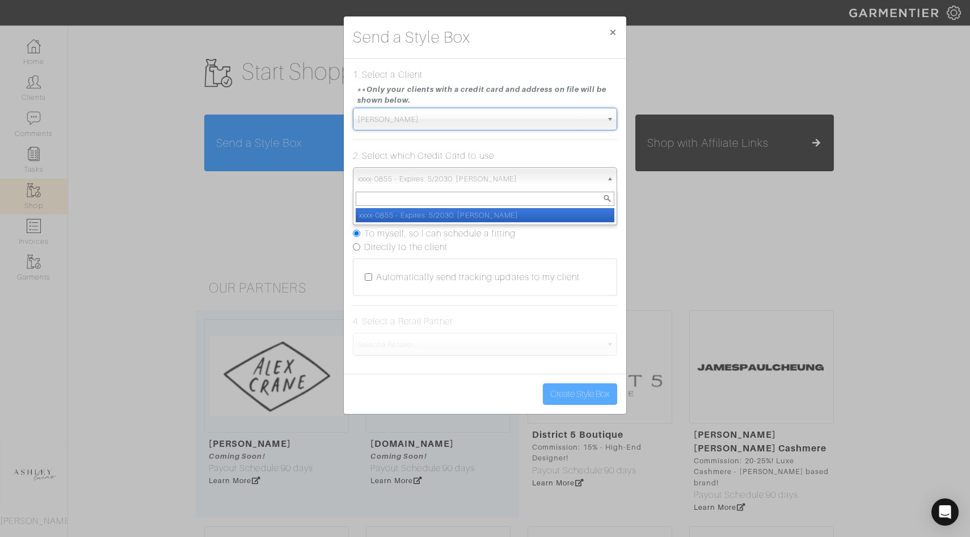
click at [401, 179] on span "xxxx-0855 - Expires: 5/2030. Blake Zale" at bounding box center [480, 179] width 244 height 23
click at [401, 216] on li "xxxx-0855 - Expires: 5/2030. Blake Zale" at bounding box center [485, 215] width 259 height 14
select select "5357"
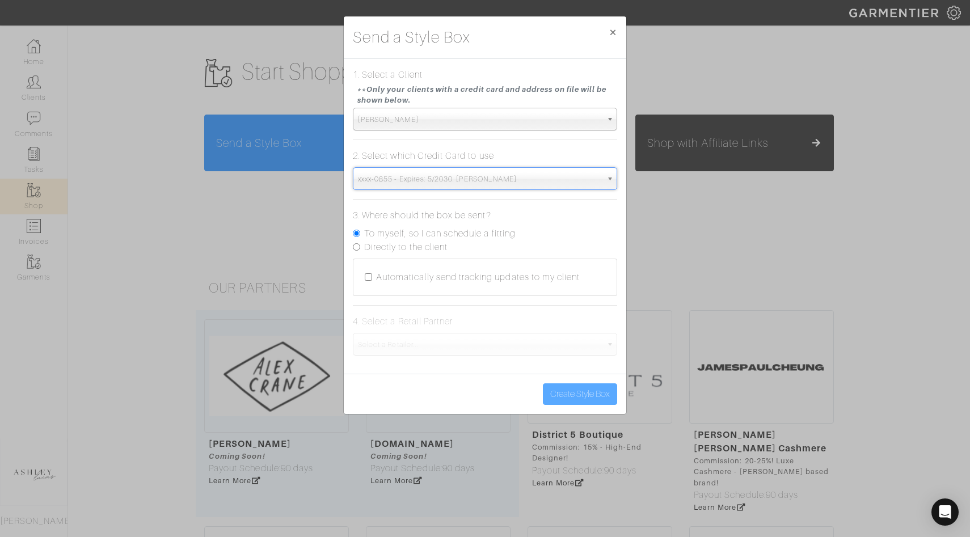
click at [359, 232] on input "To myself, so I can schedule a fitting" at bounding box center [356, 233] width 7 height 7
radio input "true"
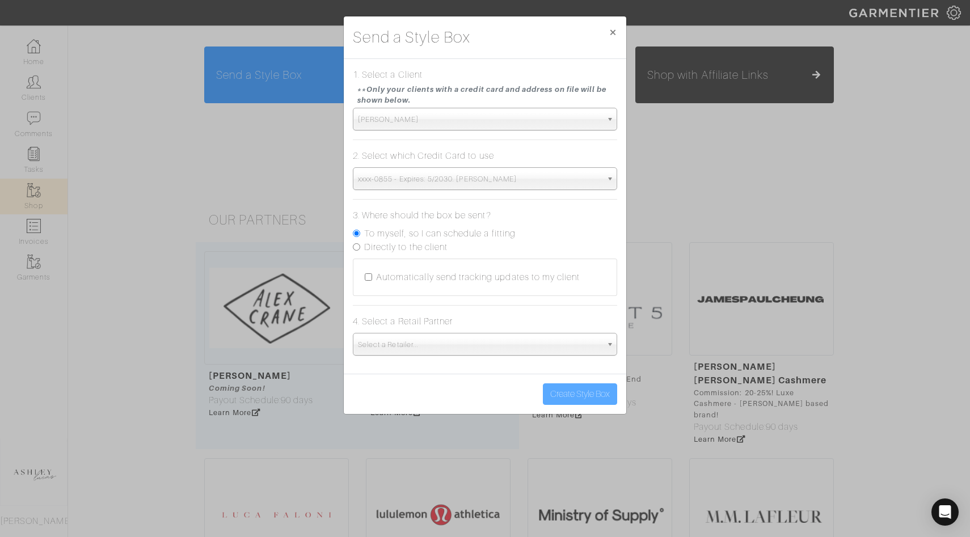
scroll to position [77, 0]
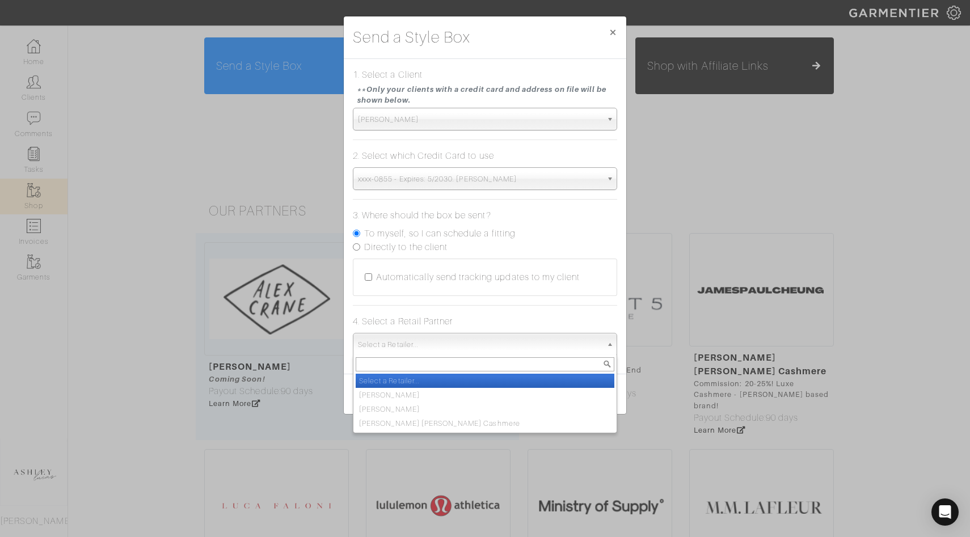
click at [435, 342] on span "Select a Retailer..." at bounding box center [480, 345] width 244 height 23
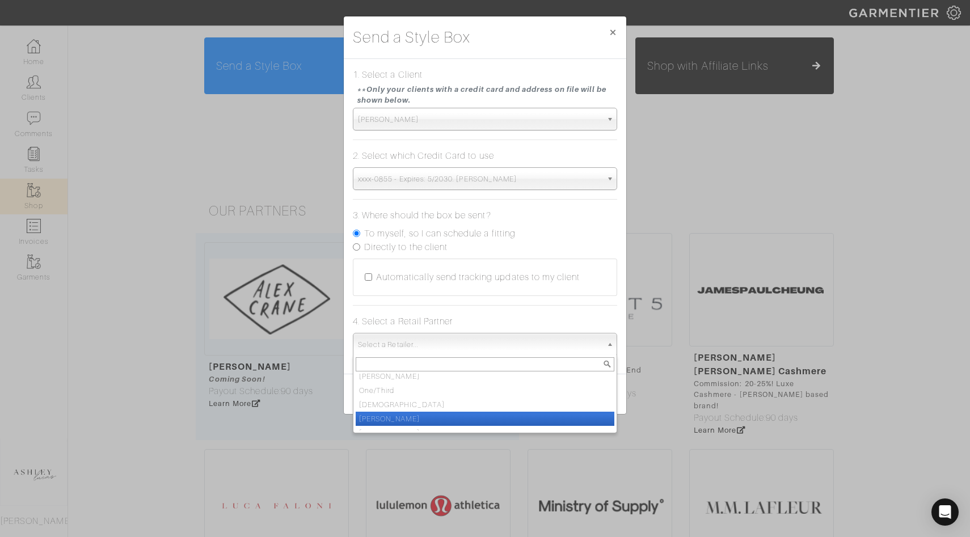
scroll to position [85, 0]
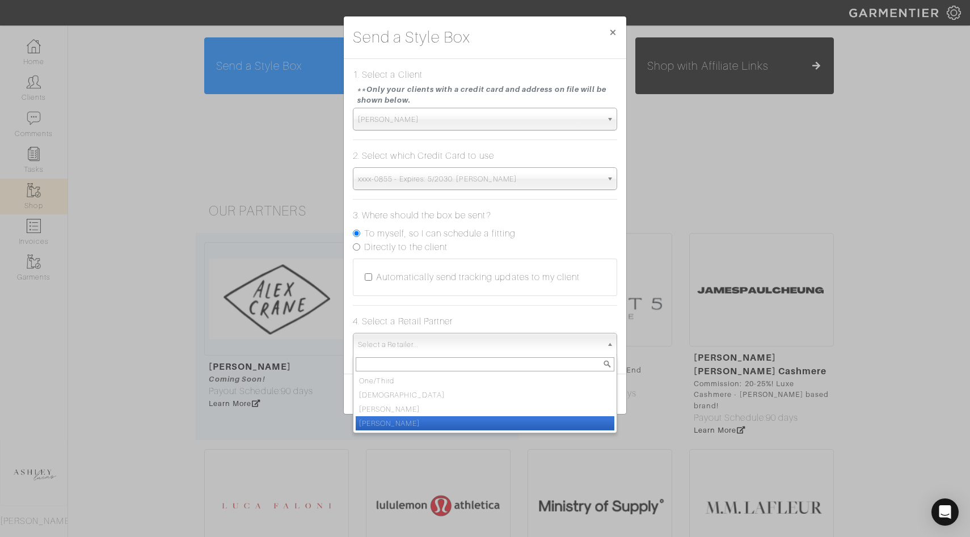
click at [410, 420] on li "Vince" at bounding box center [485, 423] width 259 height 14
select select "19"
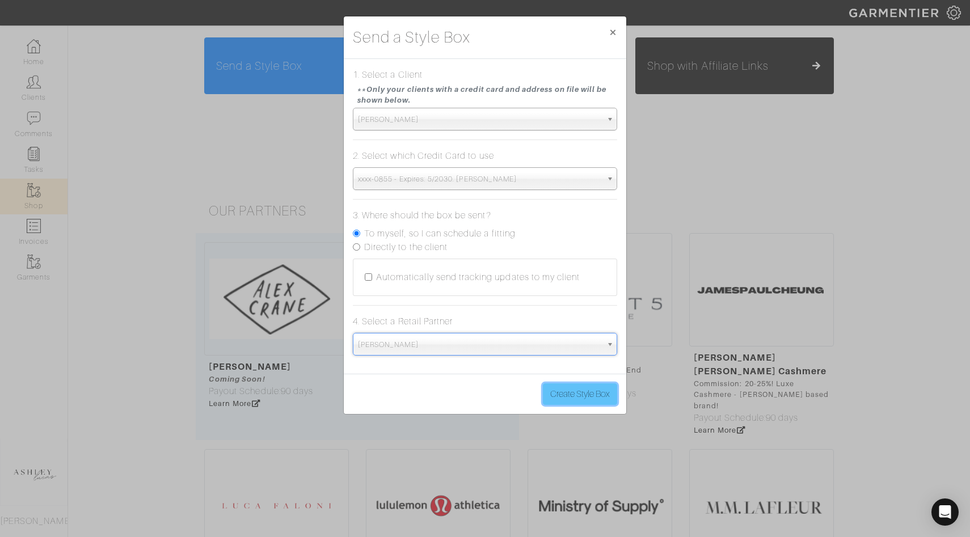
click at [572, 397] on button "Create Style Box" at bounding box center [580, 394] width 74 height 22
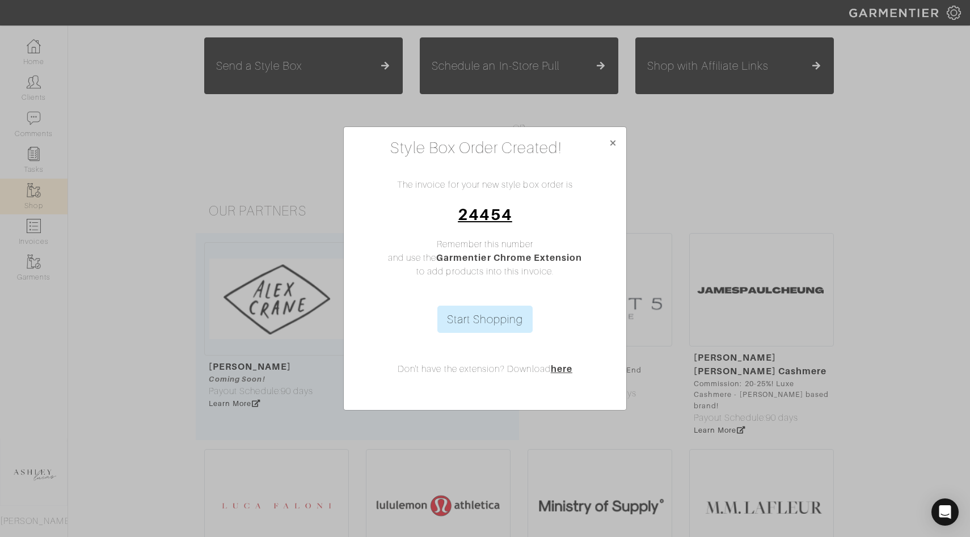
click at [492, 215] on link "24454" at bounding box center [485, 214] width 54 height 18
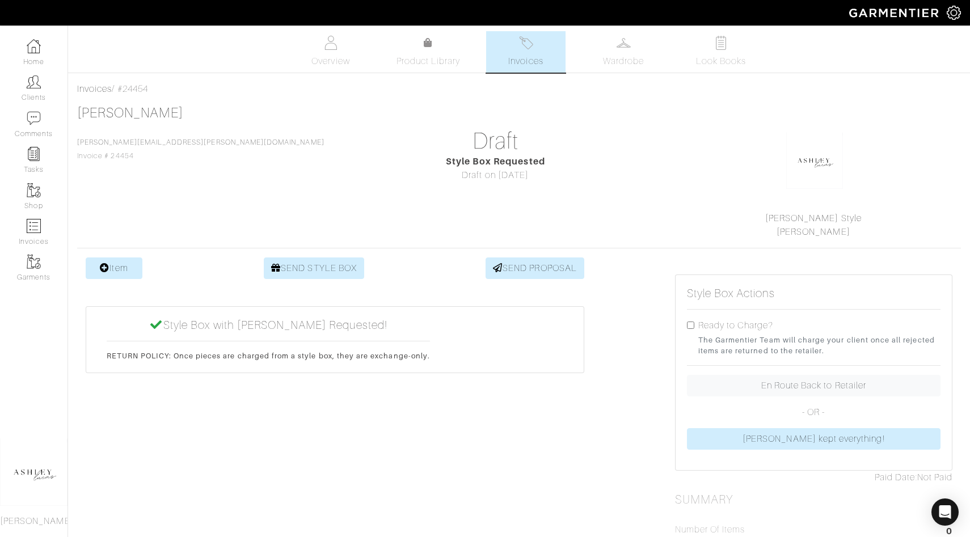
click at [528, 52] on link "Invoices" at bounding box center [525, 51] width 79 height 41
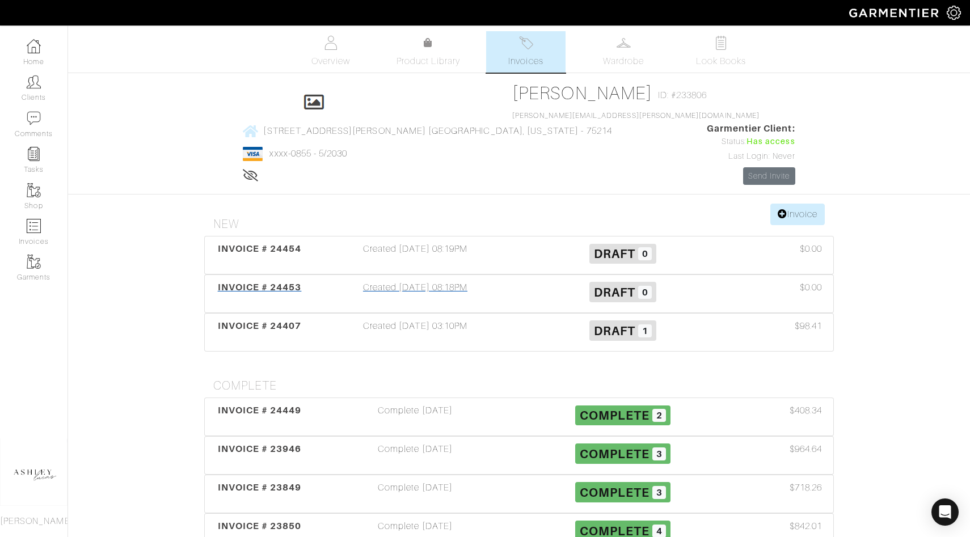
click at [614, 285] on span "Draft" at bounding box center [614, 292] width 41 height 14
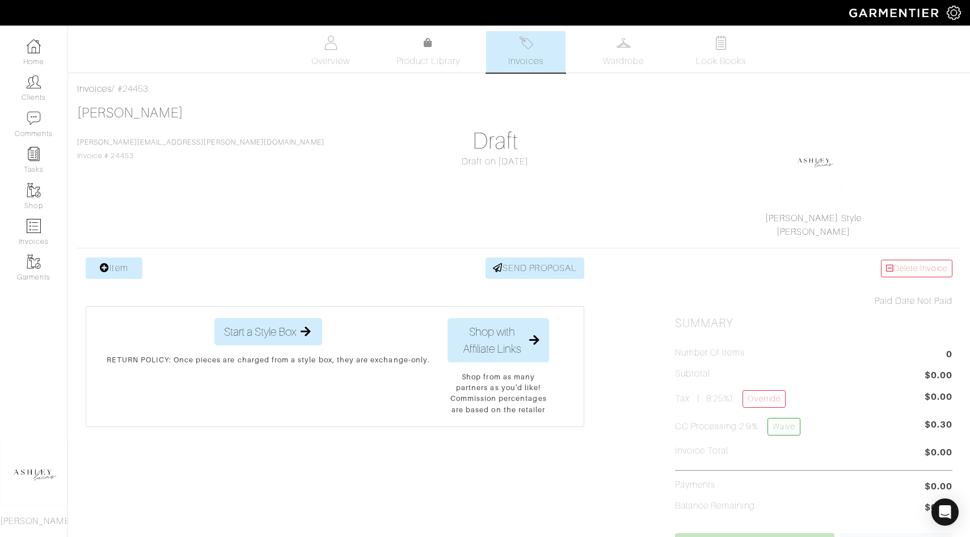
click at [882, 262] on link "Delete Invoice" at bounding box center [916, 269] width 71 height 18
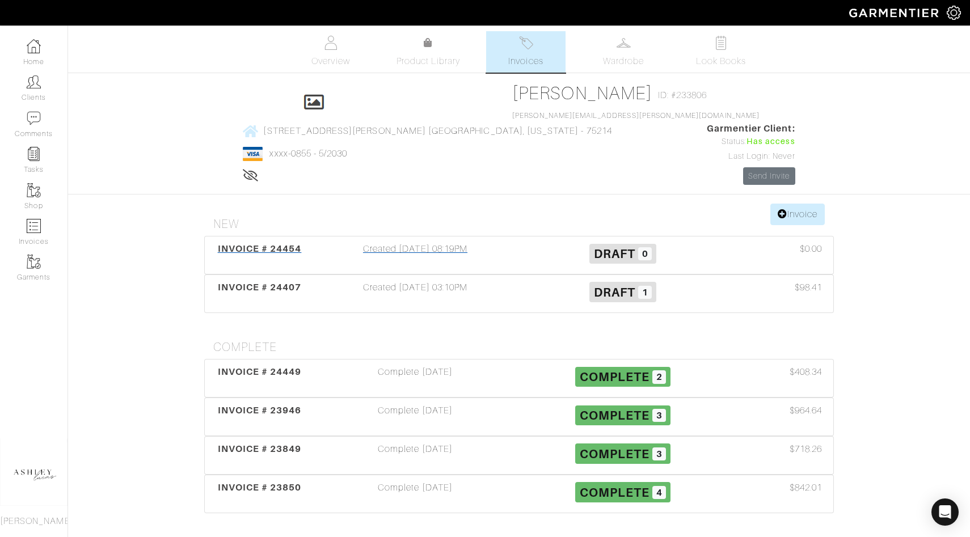
click at [643, 247] on span "0" at bounding box center [645, 254] width 14 height 14
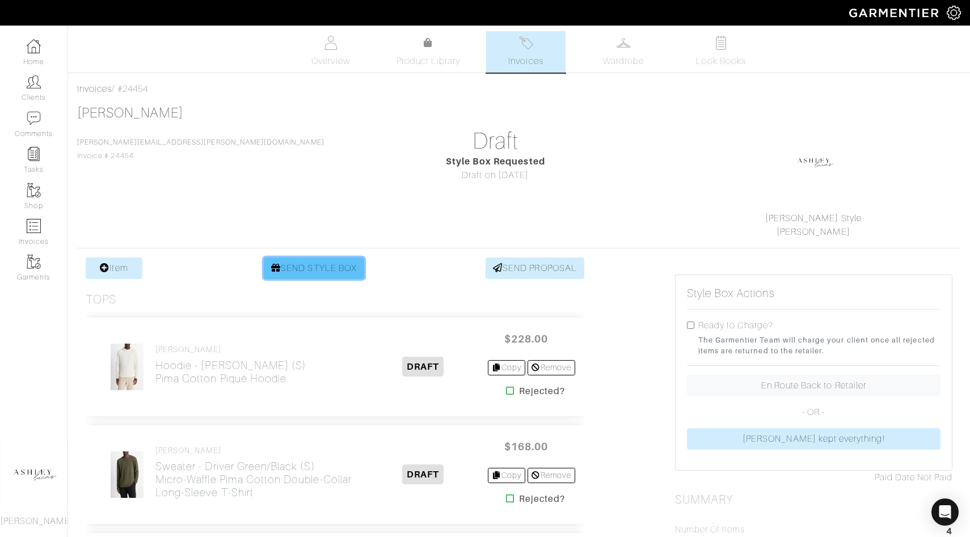
click at [295, 267] on link "SEND STYLE BOX" at bounding box center [314, 269] width 100 height 22
click at [43, 230] on link "Invoices" at bounding box center [34, 232] width 68 height 36
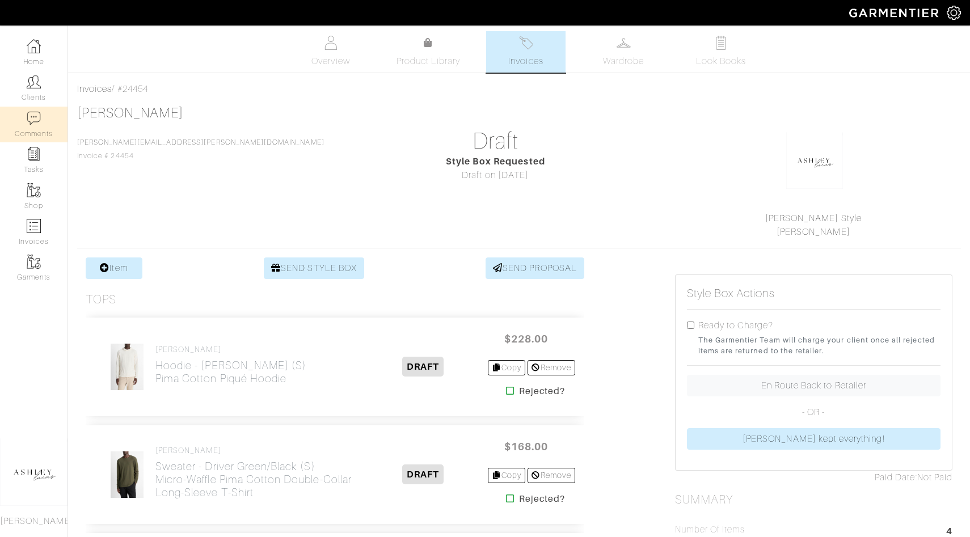
select select
